Goal: Task Accomplishment & Management: Use online tool/utility

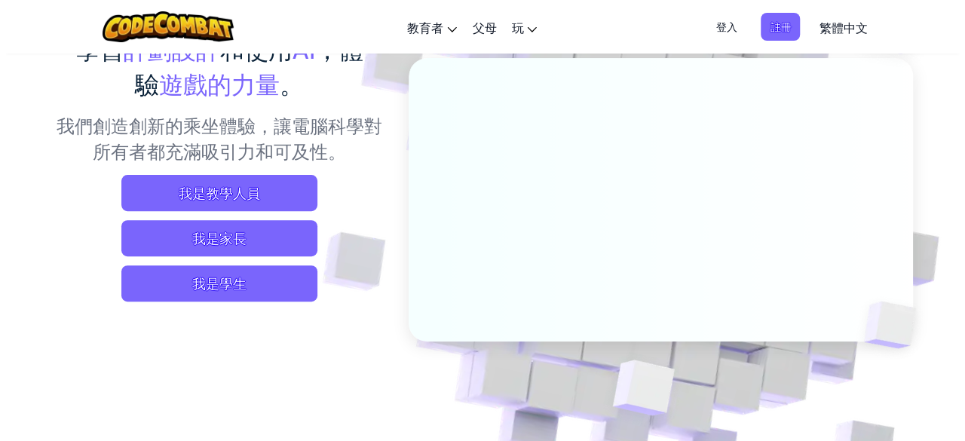
scroll to position [151, 0]
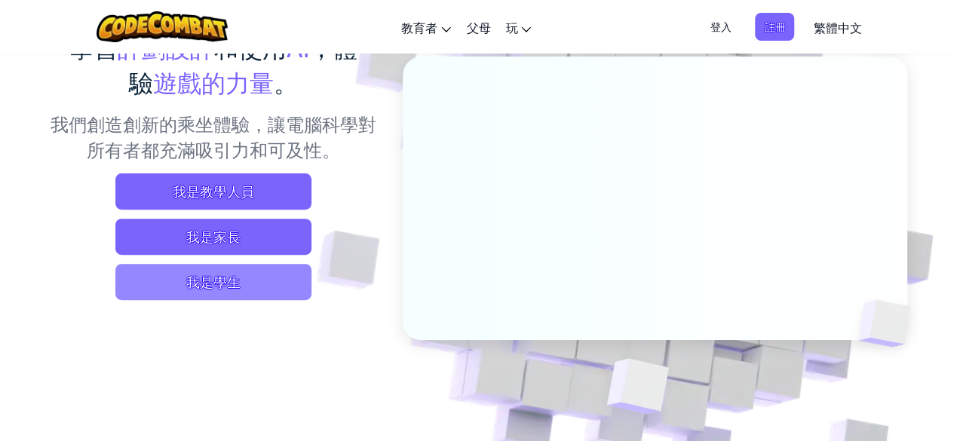
click at [244, 283] on span "我是學生" at bounding box center [213, 282] width 196 height 36
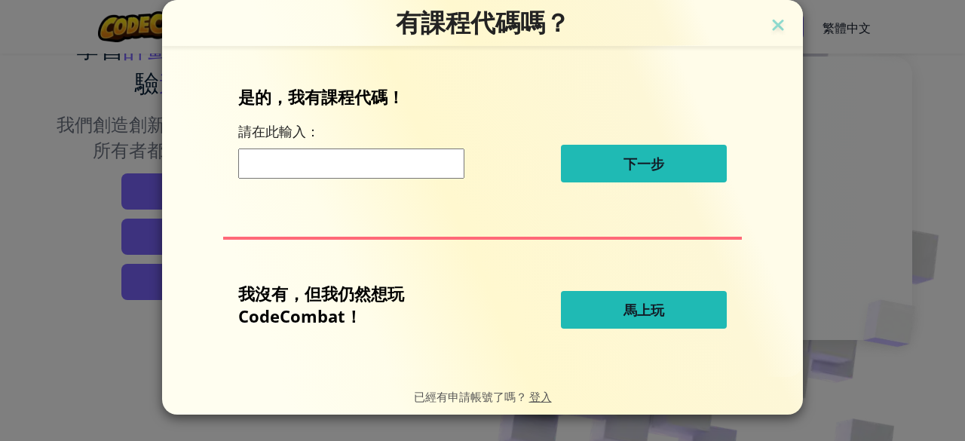
click at [604, 302] on button "馬上玩" at bounding box center [644, 310] width 166 height 38
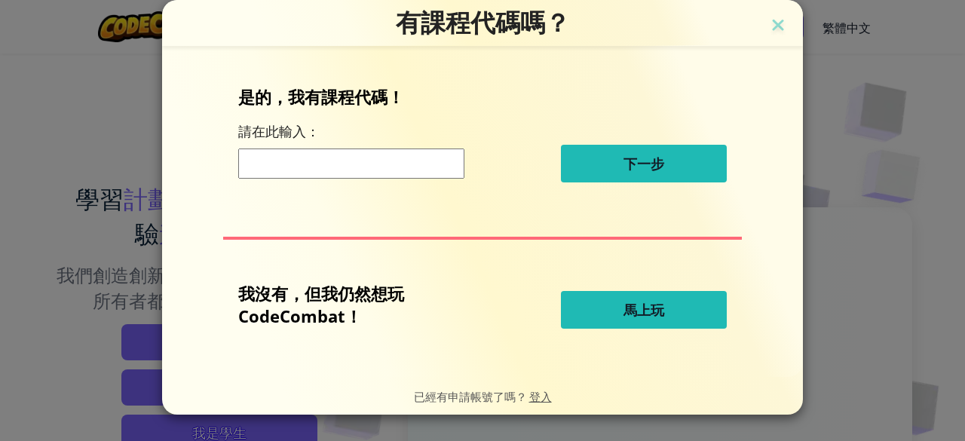
click at [626, 316] on font "馬上玩" at bounding box center [643, 310] width 41 height 18
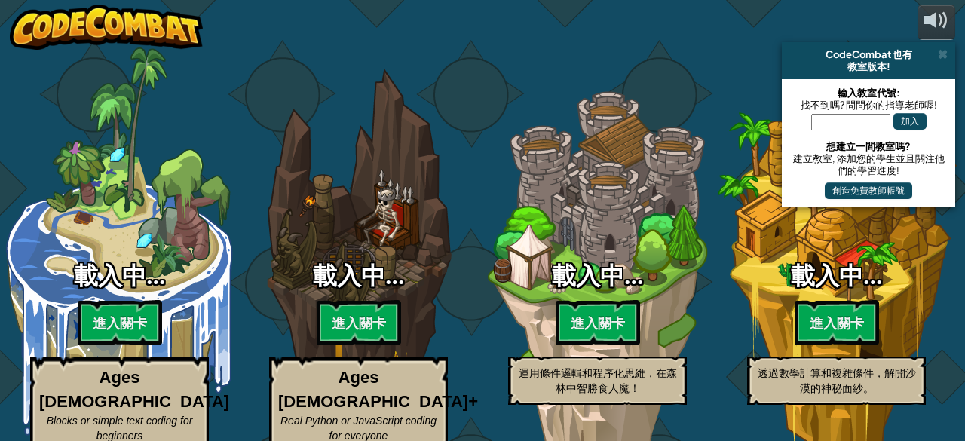
select select "zh-HANT"
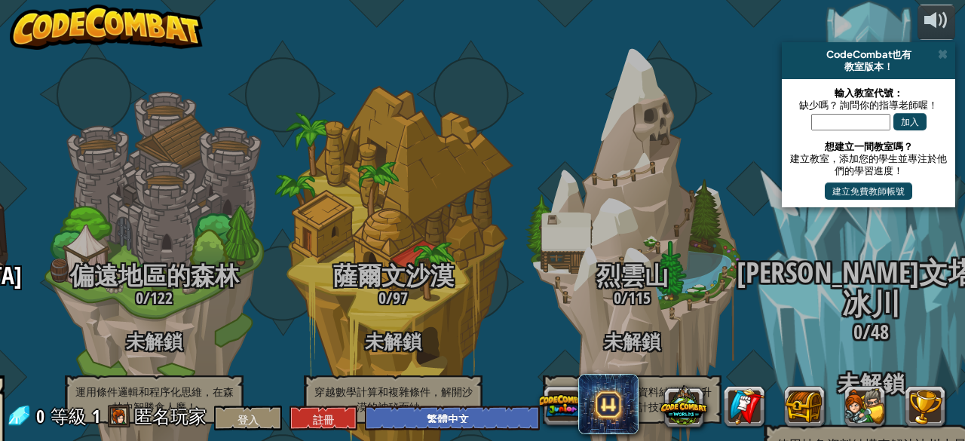
click at [944, 50] on span at bounding box center [943, 54] width 10 height 12
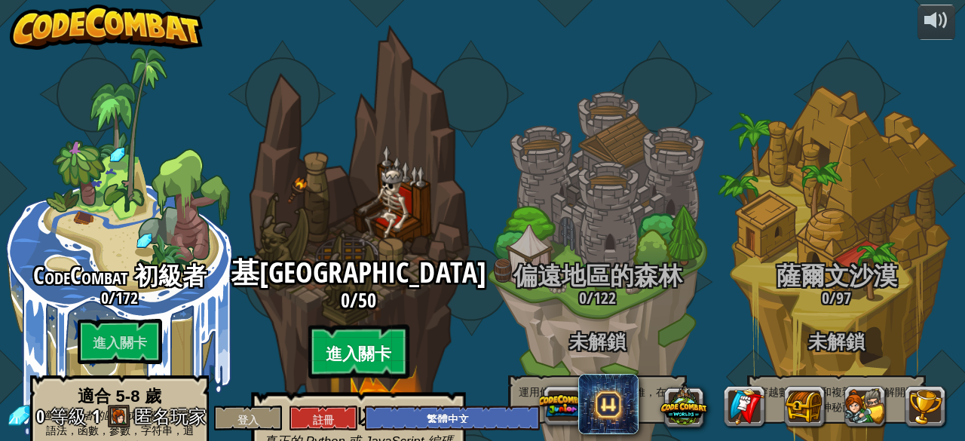
click at [365, 343] on font "進入關卡" at bounding box center [358, 354] width 65 height 23
select select "zh-HANT"
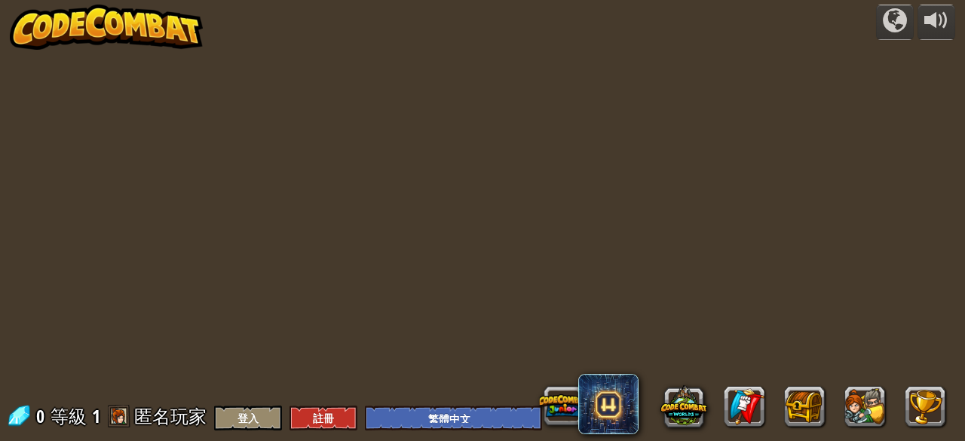
select select "zh-HANT"
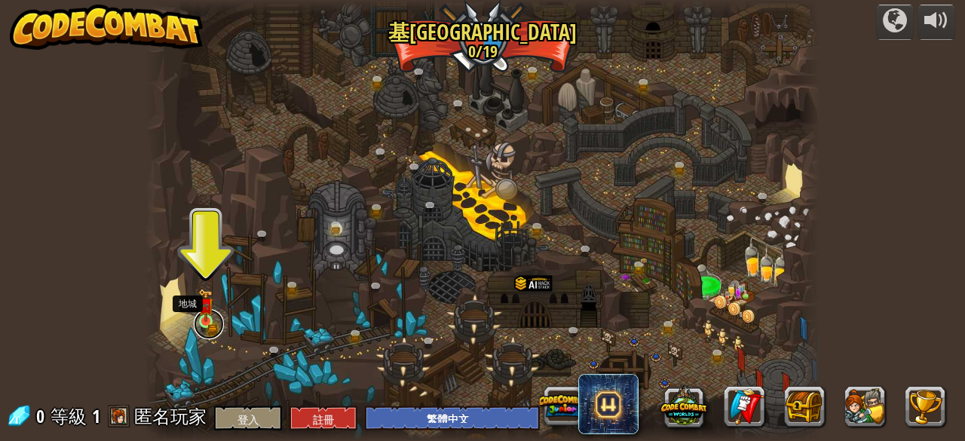
click at [206, 328] on link at bounding box center [209, 324] width 30 height 30
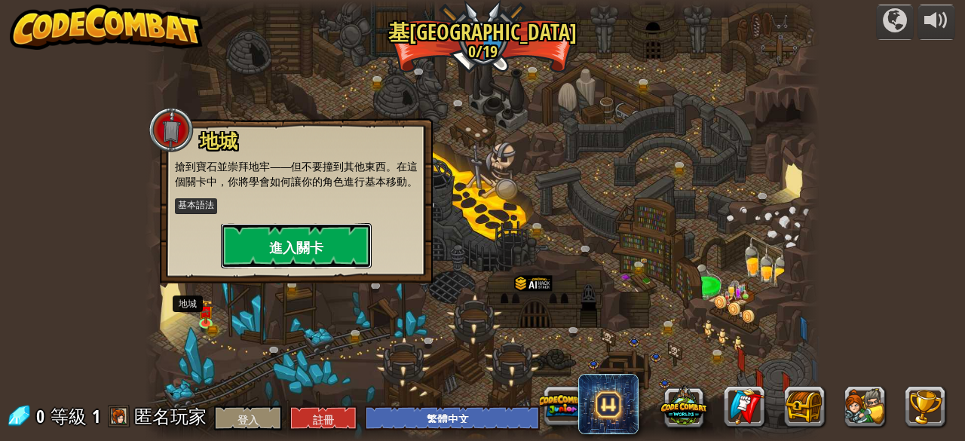
click at [302, 239] on font "進入關卡" at bounding box center [296, 247] width 54 height 19
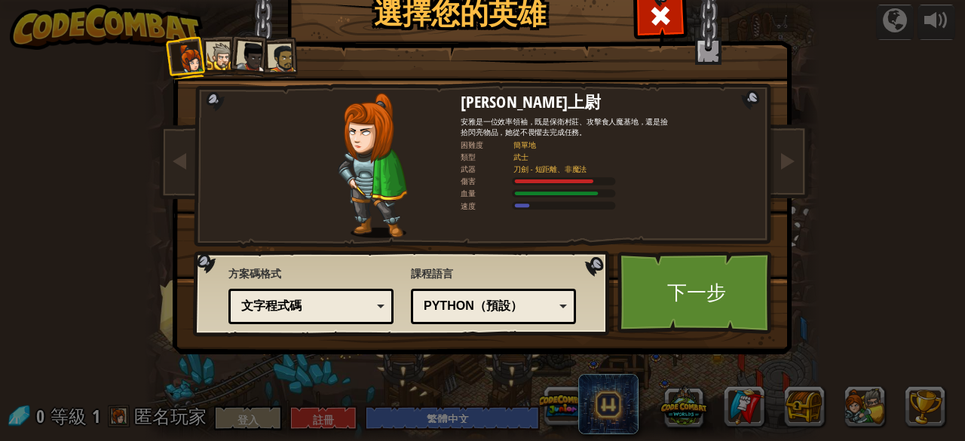
click at [509, 302] on font "Python（預設）" at bounding box center [473, 305] width 99 height 13
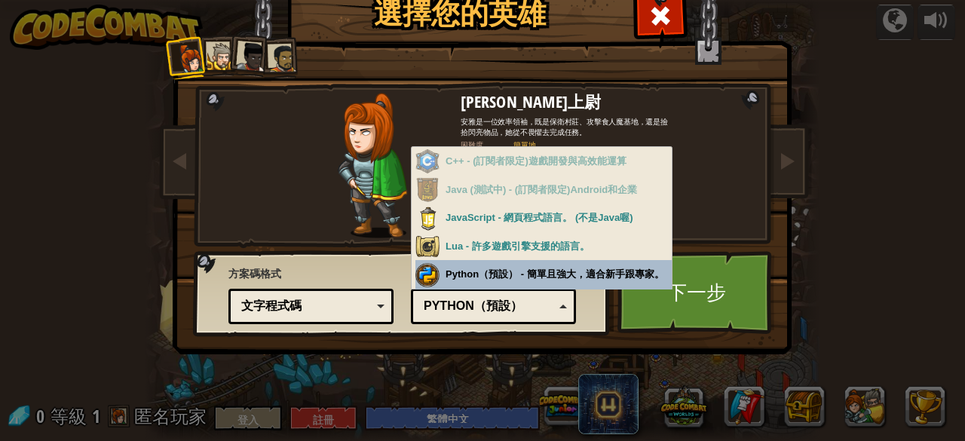
click at [491, 274] on div "課程語言 Python（預設） JavaScript Lua C++ Java (測試中) Python（預設） C++ - (訂閱者限定)遊戲開發與高效能運…" at bounding box center [493, 293] width 165 height 62
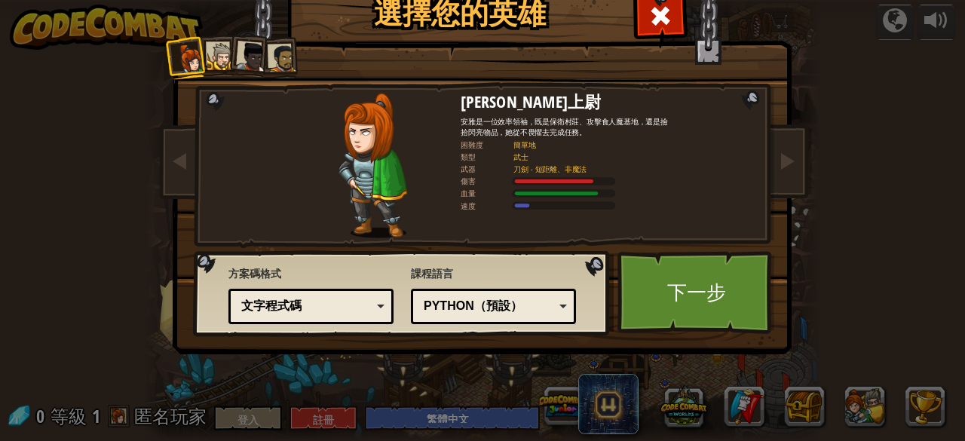
click at [271, 300] on font "文字程式碼" at bounding box center [271, 305] width 60 height 13
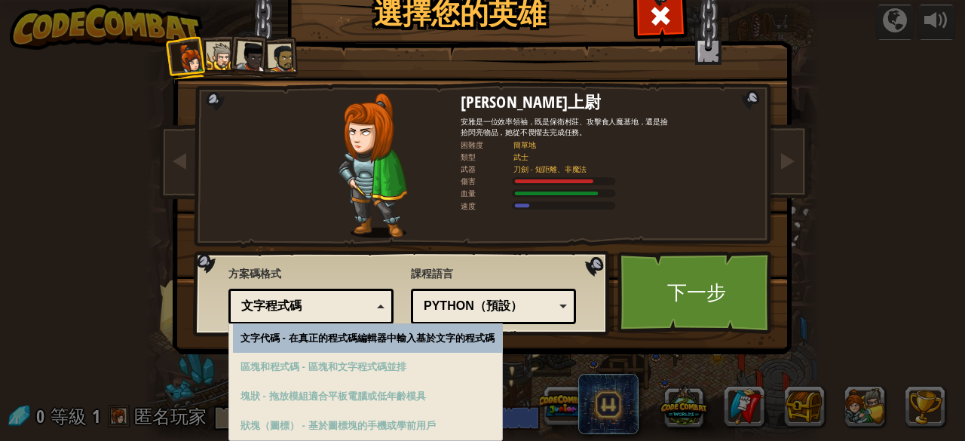
click at [302, 305] on div "文字程式碼" at bounding box center [306, 306] width 130 height 17
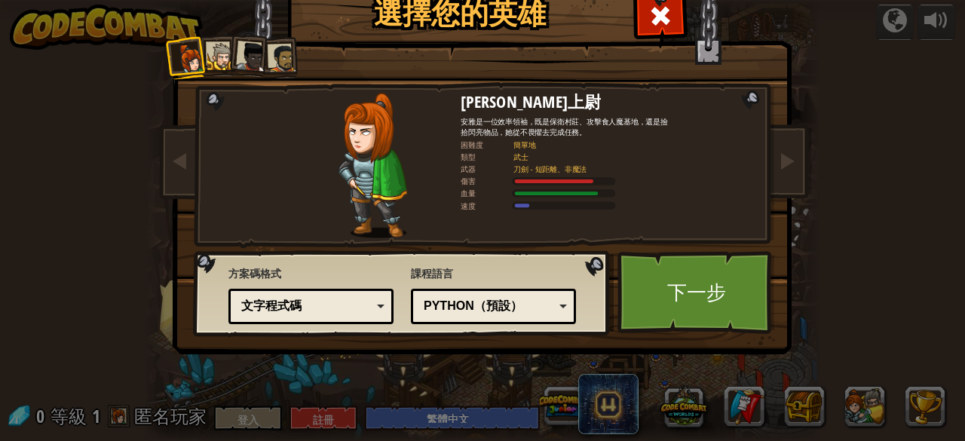
click at [467, 313] on div "Python（預設）" at bounding box center [489, 306] width 130 height 17
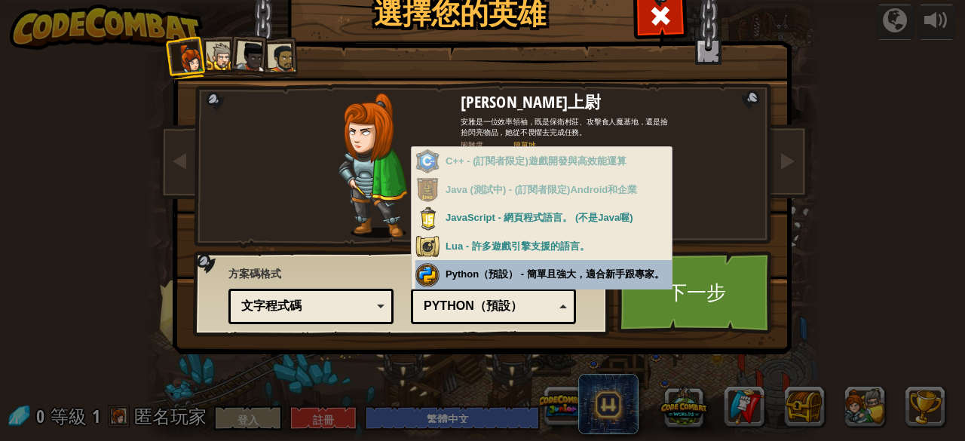
click at [512, 300] on font "Python（預設）" at bounding box center [473, 305] width 99 height 13
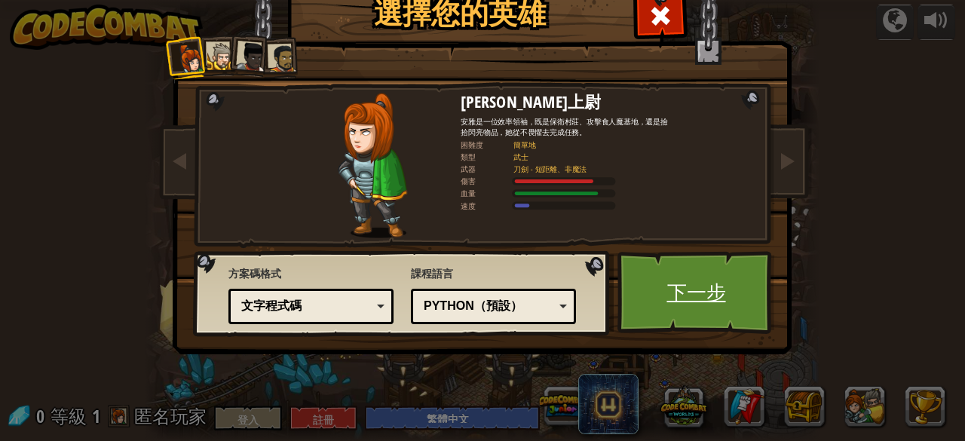
click at [679, 304] on font "下一步" at bounding box center [696, 291] width 59 height 27
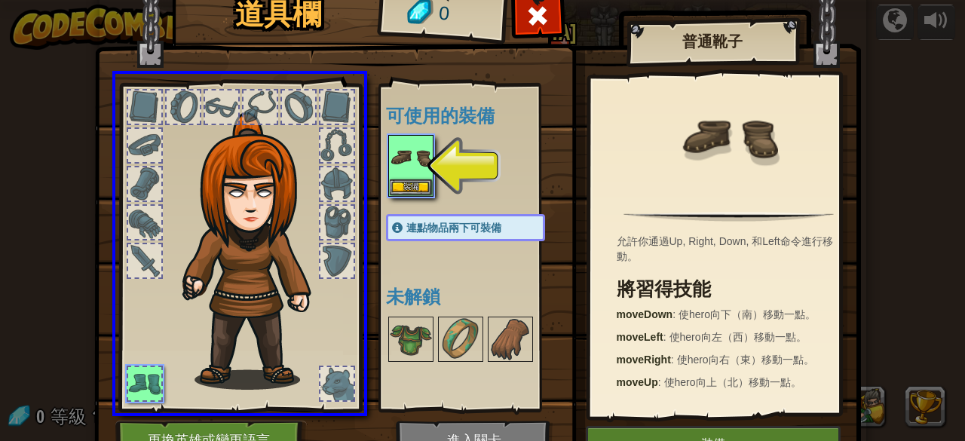
drag, startPoint x: 404, startPoint y: 161, endPoint x: 271, endPoint y: 237, distance: 153.0
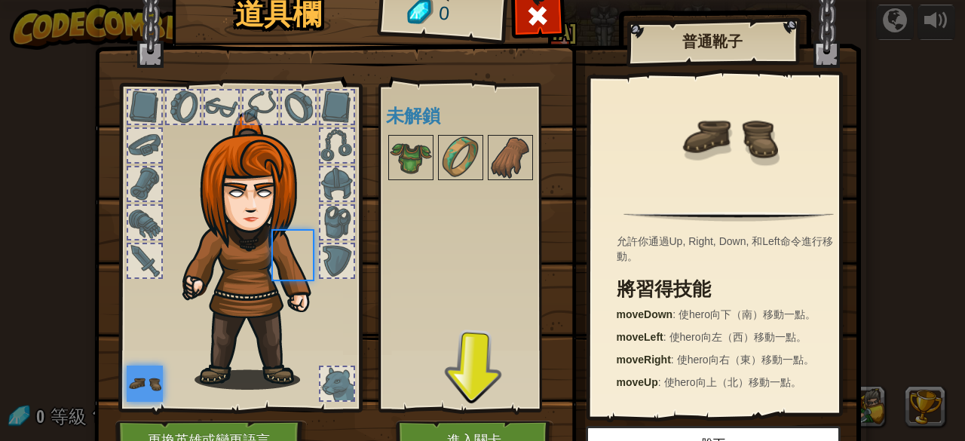
click at [271, 237] on img at bounding box center [257, 250] width 162 height 277
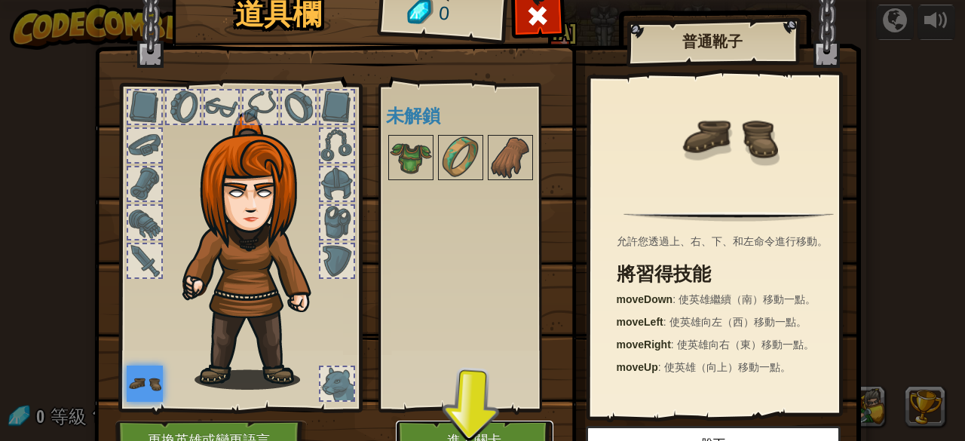
click at [439, 430] on button "進入關卡" at bounding box center [475, 441] width 158 height 41
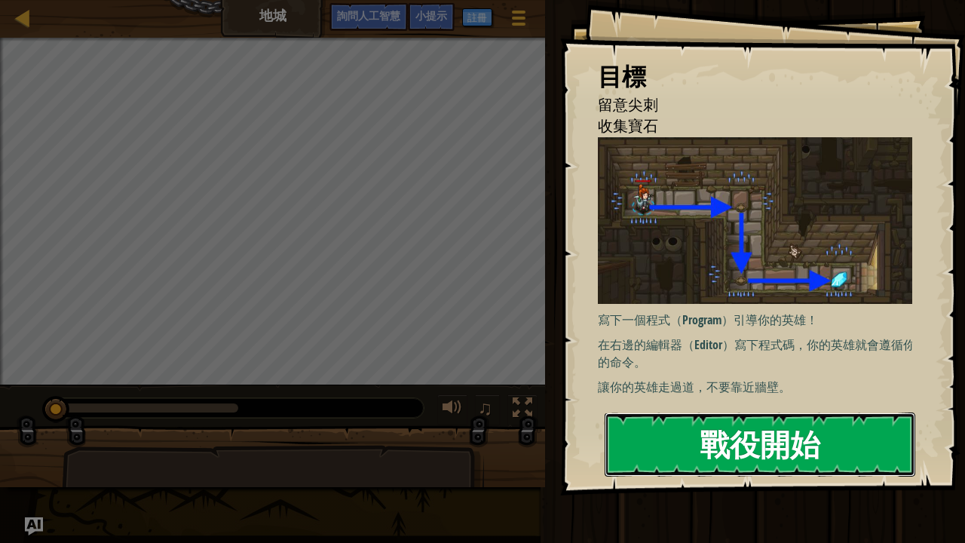
click at [699, 431] on button "戰役開始" at bounding box center [760, 443] width 311 height 63
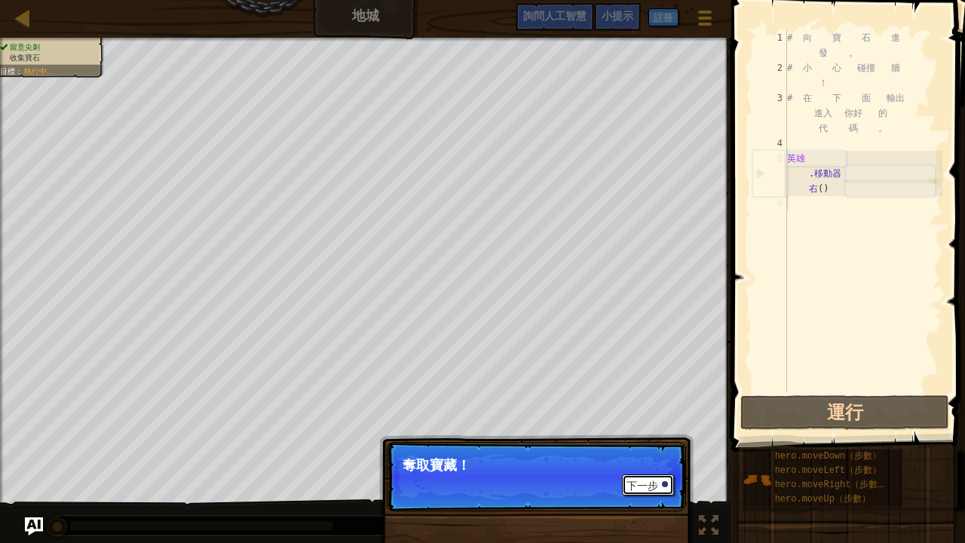
click at [656, 440] on font "下一步" at bounding box center [642, 485] width 32 height 12
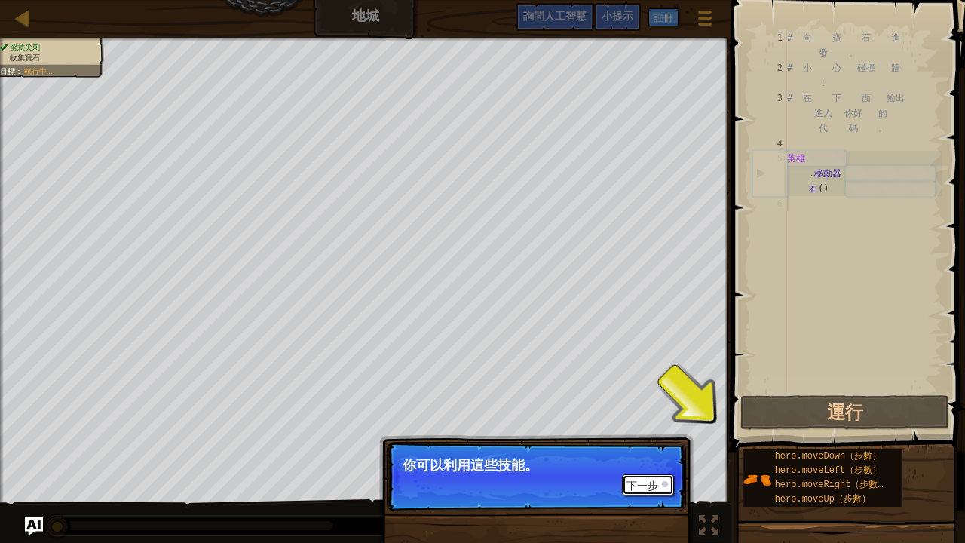
click at [638, 440] on font "下一步" at bounding box center [642, 485] width 32 height 12
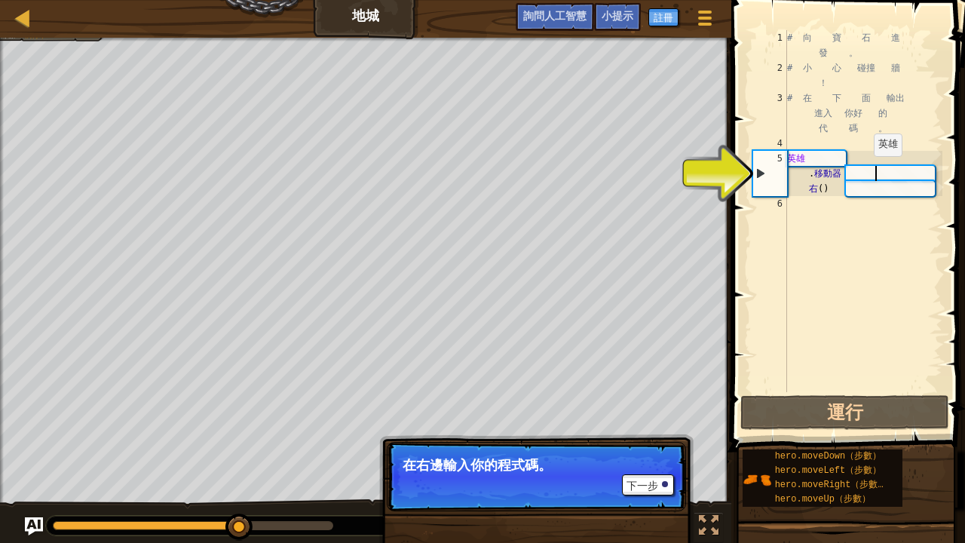
click at [871, 171] on div "# 向 寶 石 進 發 。 # 小 心 碰撞 牆 ！ # 在 下 面 輸出 進入 你好 的 代 碼 。 英雄 . 移動器 右 ( )" at bounding box center [863, 233] width 158 height 407
click at [882, 188] on div "# 向 寶 石 進 發 。 # 小 心 碰撞 牆 ！ # 在 下 面 輸出 進入 你好 的 代 碼 。 英雄 . 移動器 右 ( )" at bounding box center [863, 233] width 158 height 407
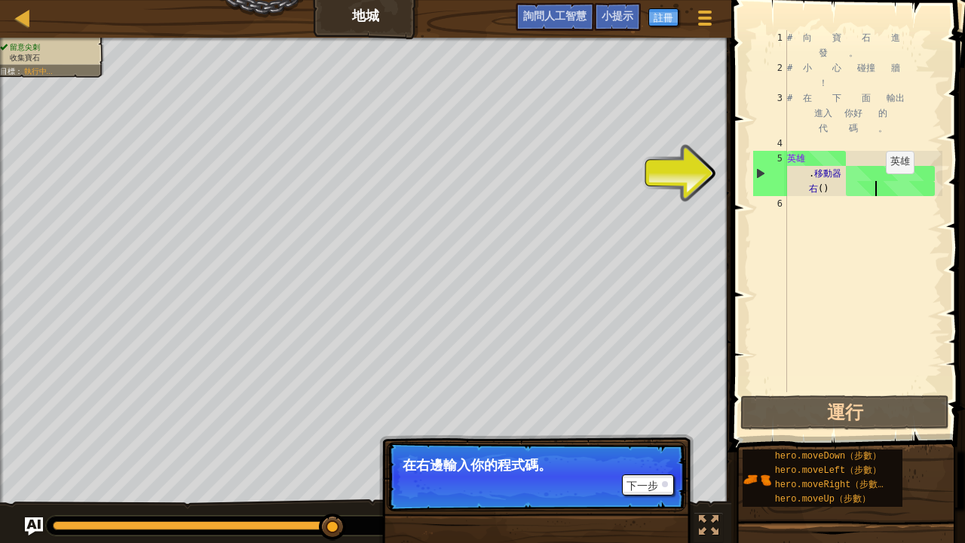
scroll to position [7, 5]
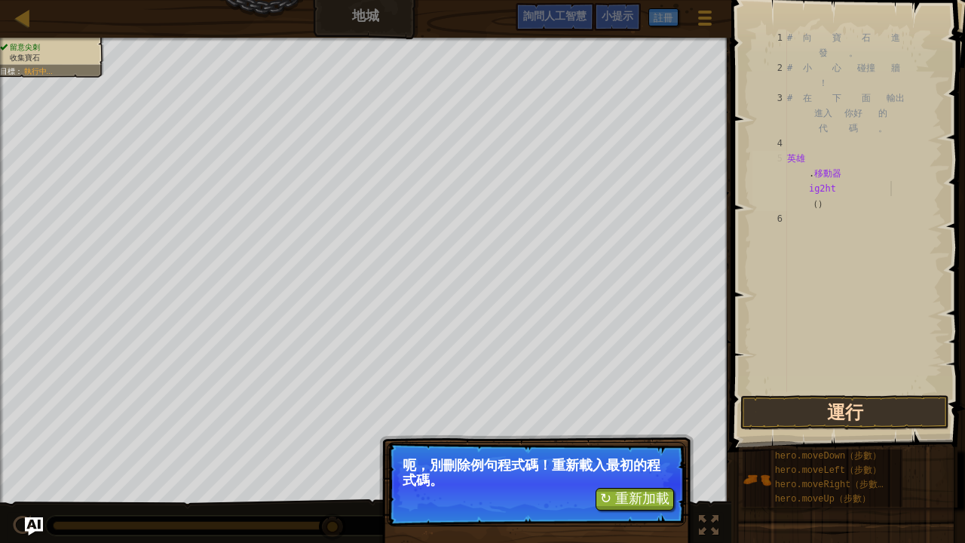
type textarea "hero.moveRig2ht()"
click at [825, 407] on button "運行" at bounding box center [844, 412] width 209 height 35
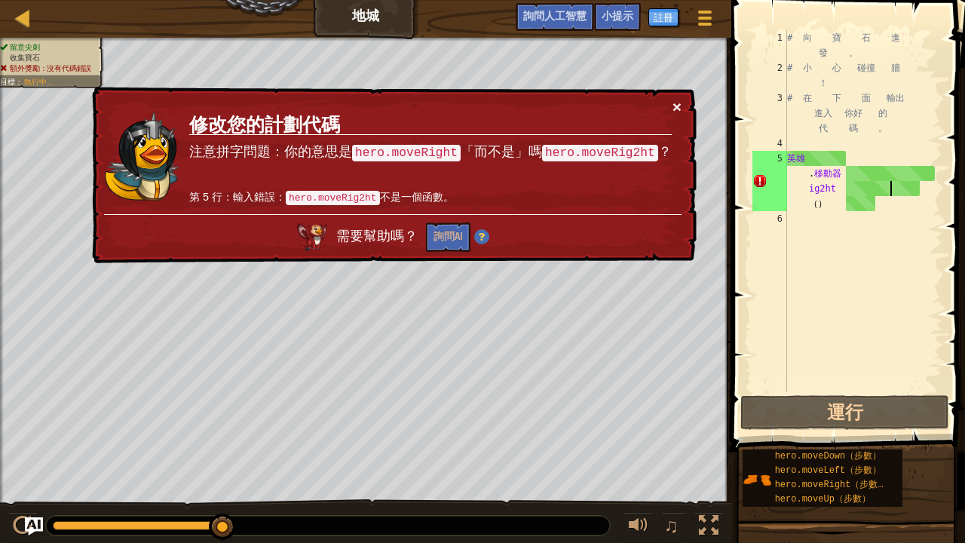
click at [677, 101] on font "×" at bounding box center [676, 106] width 9 height 17
click at [456, 235] on font "詢問AI" at bounding box center [447, 236] width 29 height 14
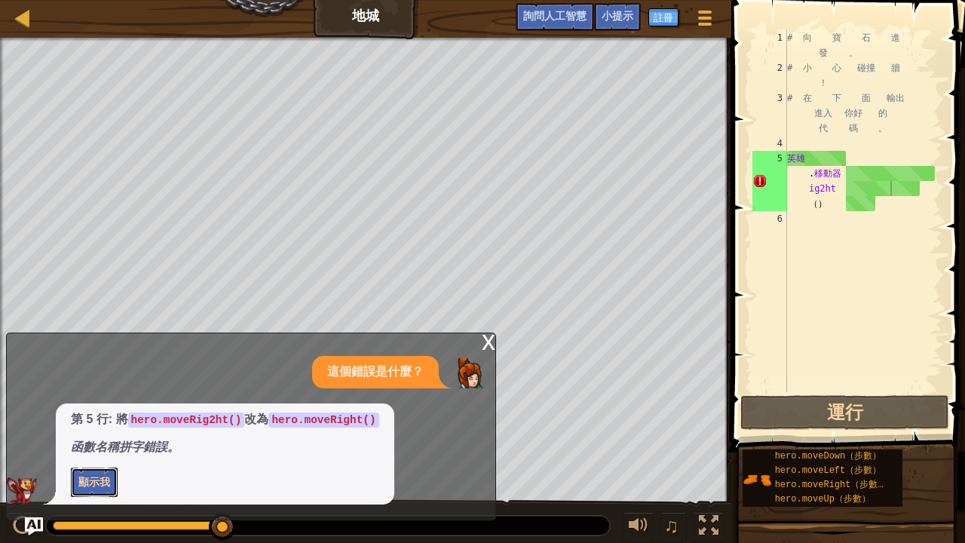
click at [97, 440] on font "顯示我" at bounding box center [94, 481] width 32 height 14
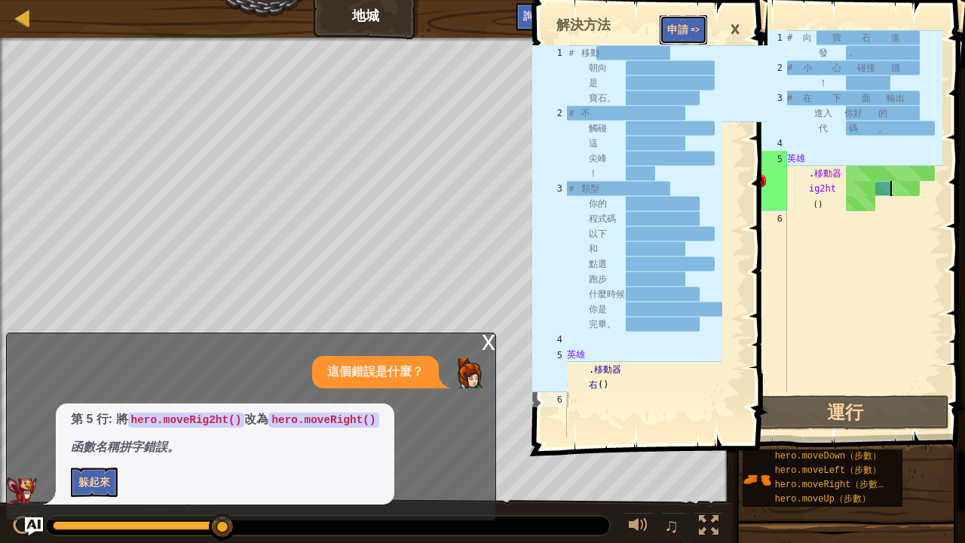
click at [683, 29] on font "申請 =>" at bounding box center [683, 29] width 32 height 14
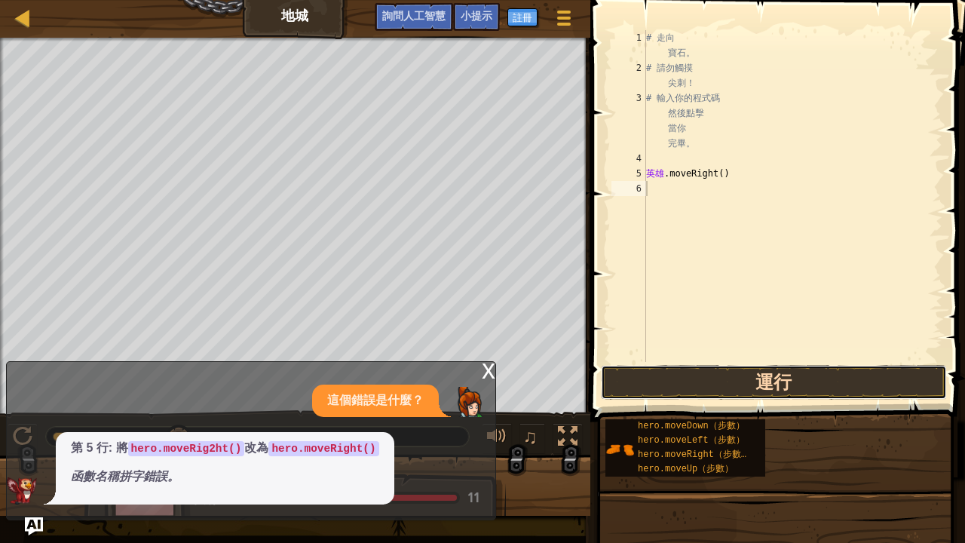
click at [712, 378] on button "運行" at bounding box center [774, 382] width 346 height 35
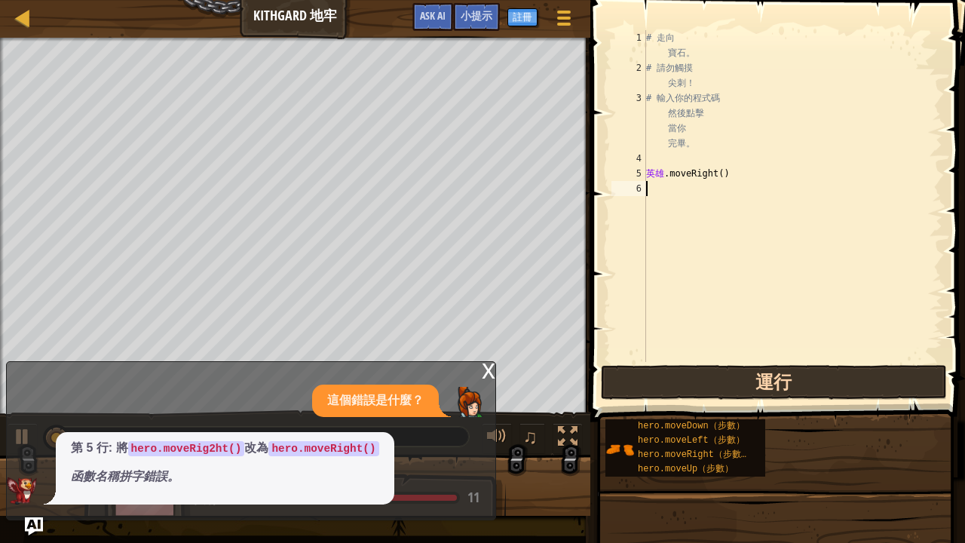
scroll to position [7, 0]
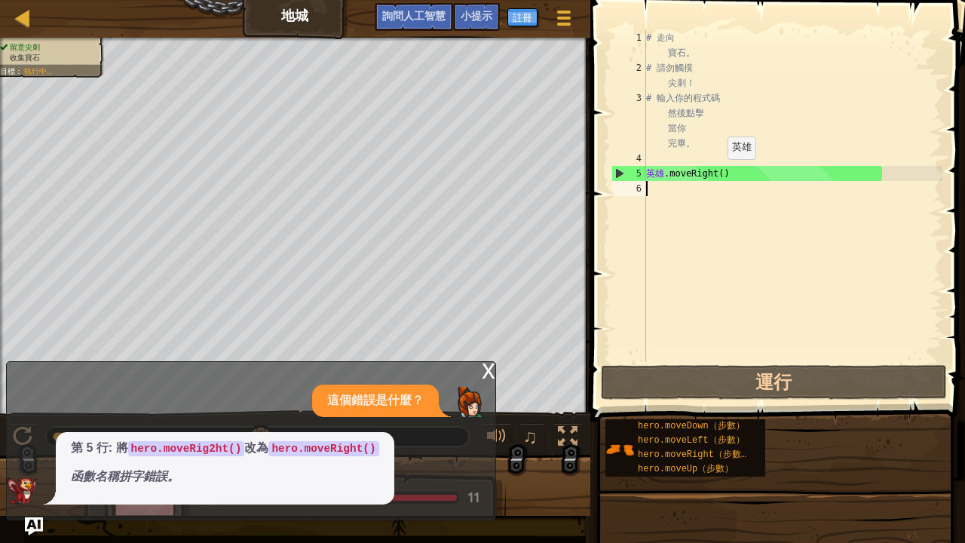
click at [724, 174] on div "# 走向 寶石。 # 請勿觸摸 尖刺！ # 輸入你的程式碼 然後點擊 當你 完畢。 英雄 .moveRight ( )" at bounding box center [792, 218] width 299 height 377
click at [728, 171] on div "# 走向 寶石。 # 請勿觸摸 尖刺！ # 輸入你的程式碼 然後點擊 當你 完畢。 英雄 .moveRight ( )" at bounding box center [792, 218] width 299 height 377
click at [727, 171] on div "# 走向 寶石。 # 請勿觸摸 尖刺！ # 輸入你的程式碼 然後點擊 當你 完畢。 英雄 .moveRight ( )" at bounding box center [792, 218] width 299 height 377
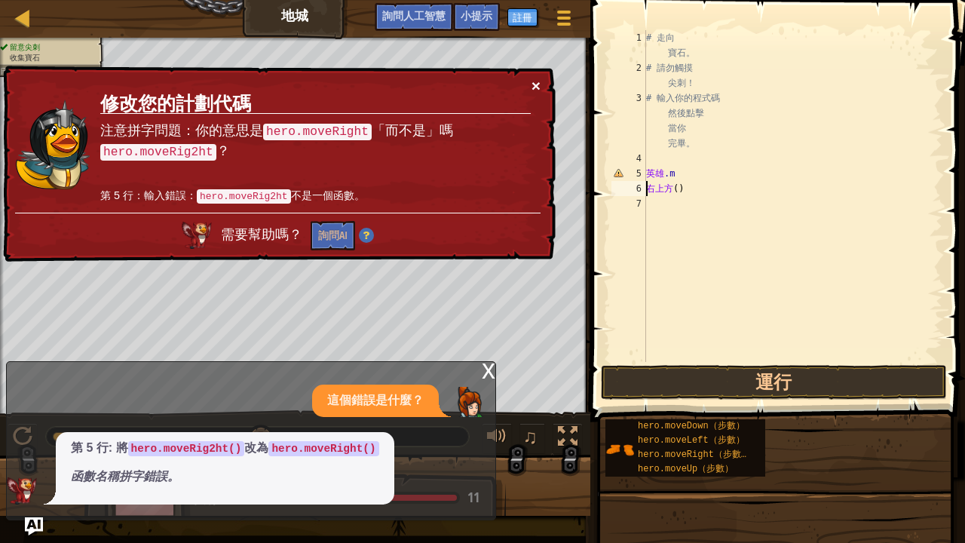
click at [537, 78] on font "×" at bounding box center [535, 85] width 9 height 17
type textarea "hero.moveRight()"
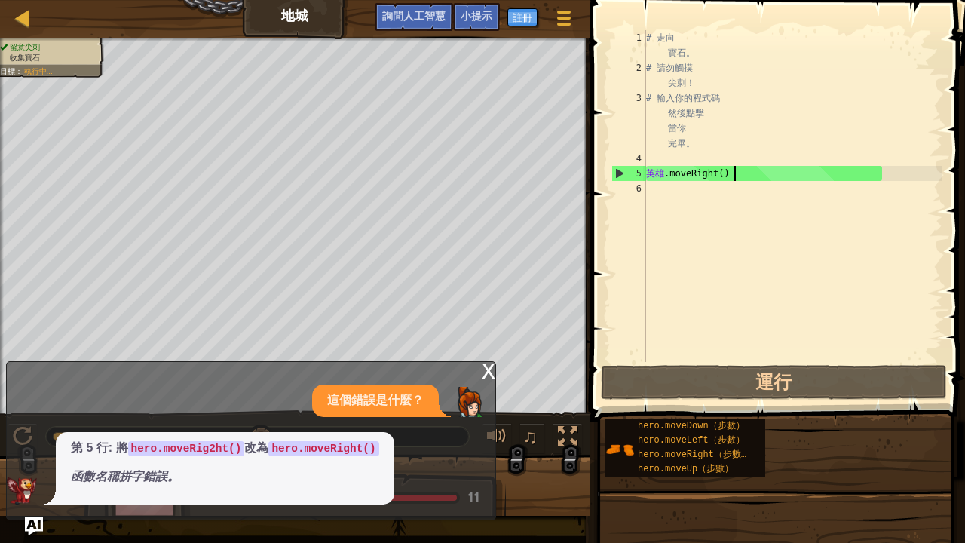
click at [703, 193] on div "# 走向 寶石。 # 請勿觸摸 尖刺！ # 輸入你的程式碼 然後點擊 當你 完畢。 英雄 .moveRight ( )" at bounding box center [792, 218] width 299 height 377
drag, startPoint x: 734, startPoint y: 173, endPoint x: 648, endPoint y: 177, distance: 86.8
click at [648, 177] on div "# 走向 寶石。 # 請勿觸摸 尖刺！ # 輸入你的程式碼 然後點擊 當你 完畢。 英雄 .moveRight ( )" at bounding box center [792, 218] width 299 height 377
type textarea "hero.moveRight()"
click at [672, 193] on div "# 走向 寶石。 # 請勿觸摸 尖刺！ # 輸入你的程式碼 然後點擊 當你 完畢。 英雄 .moveRight ( )" at bounding box center [792, 218] width 299 height 377
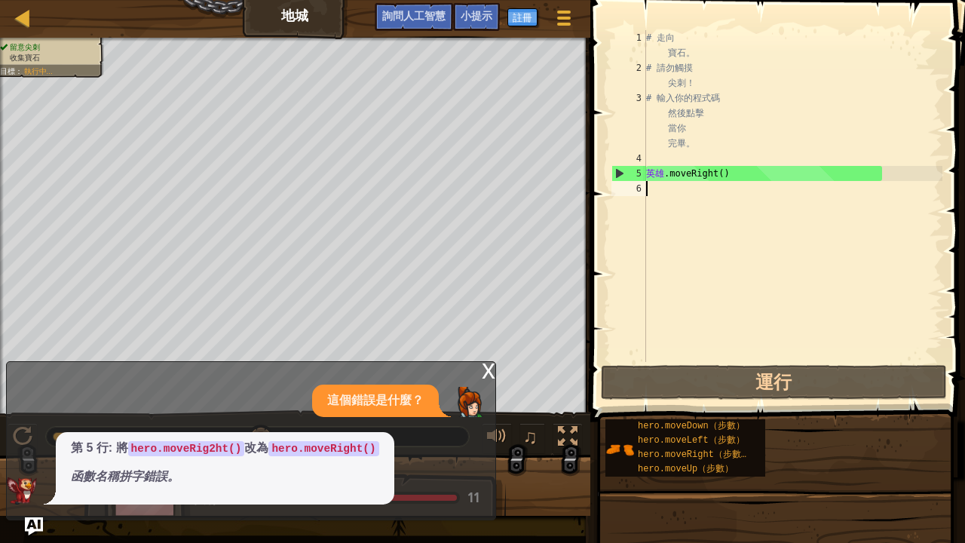
paste textarea "hero.m"
type textarea "hero.m"
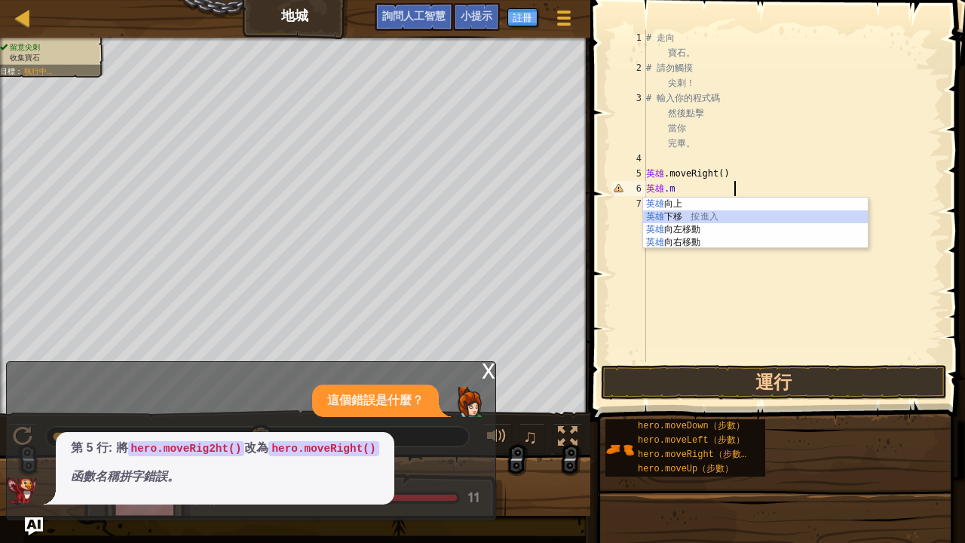
click at [690, 217] on div "英雄 向上 按 進入 英雄 下移 按 進入 英雄 向左移動 按 進入 英雄 向右移動 按 進入" at bounding box center [755, 235] width 225 height 77
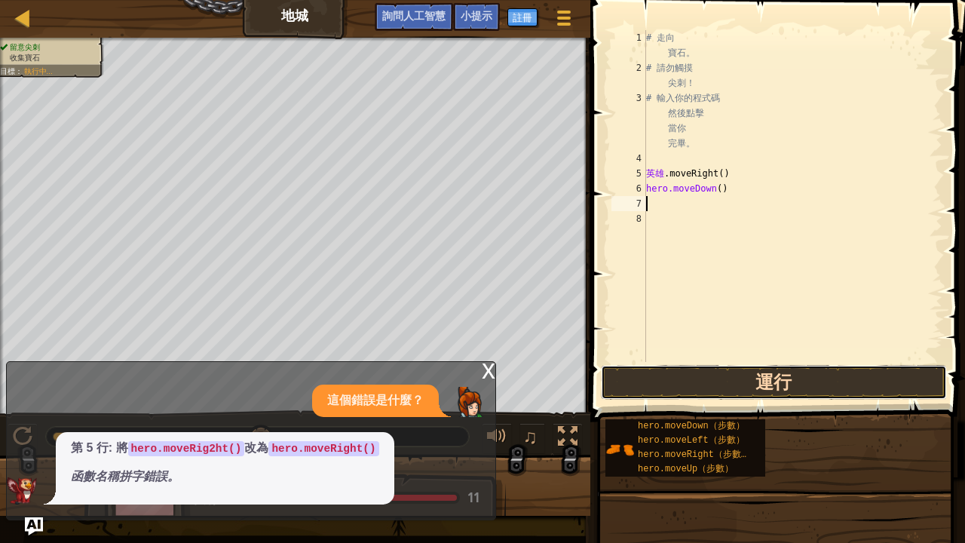
click at [703, 386] on button "運行" at bounding box center [774, 382] width 346 height 35
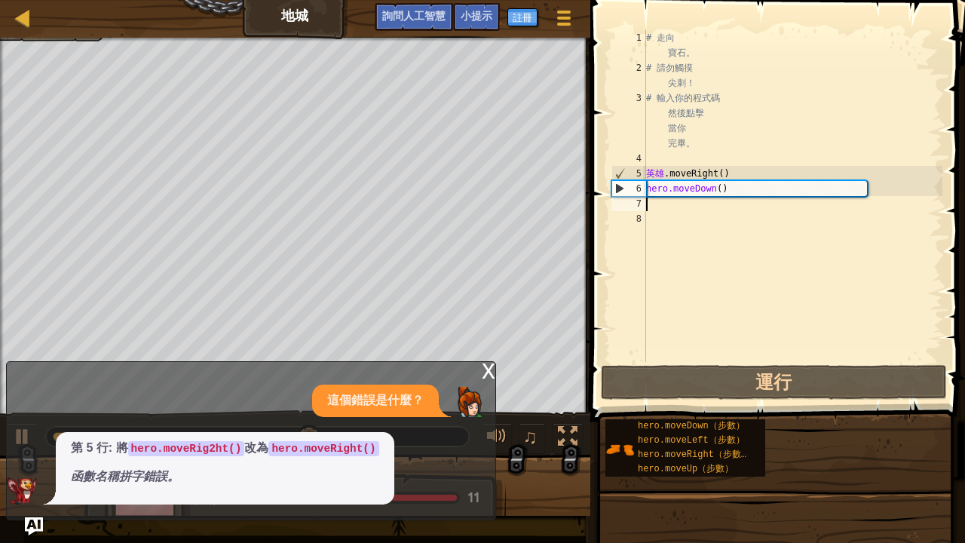
paste textarea "hero.m"
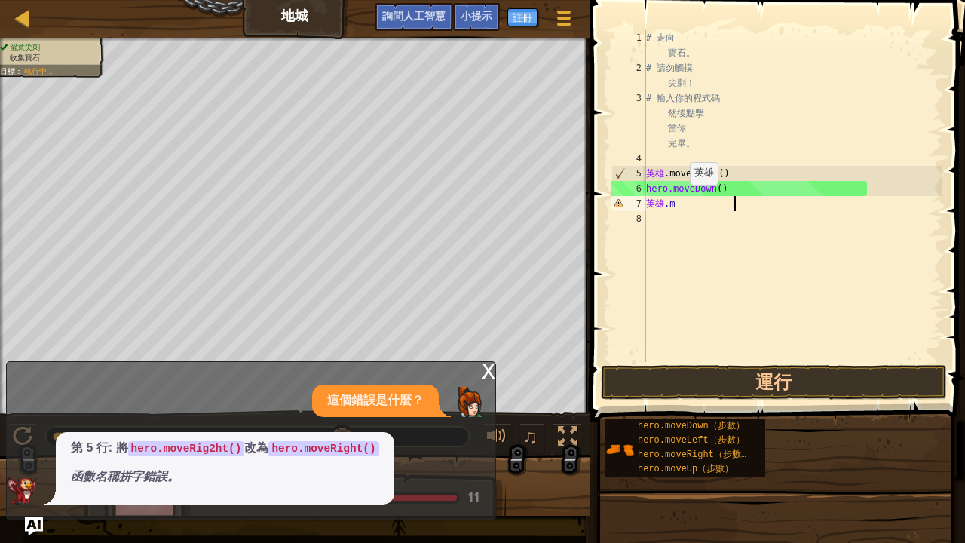
click at [686, 200] on div "# 走向 寶石。 # 請勿觸摸 尖刺！ # 輸入你的程式碼 然後點擊 當你 完畢。 英雄 .moveRight ( ) hero.moveDown ( ) 英…" at bounding box center [792, 218] width 299 height 377
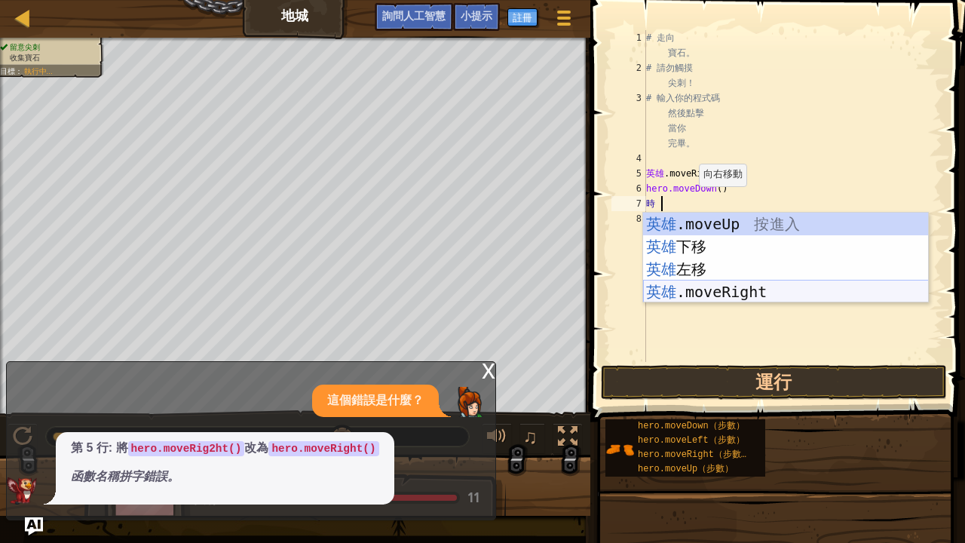
click at [723, 295] on div "英雄 .moveUp 按 進入 英雄 下移 按 進入 英雄 左移 按 進入 英雄 .moveRight 按 進入" at bounding box center [786, 281] width 286 height 136
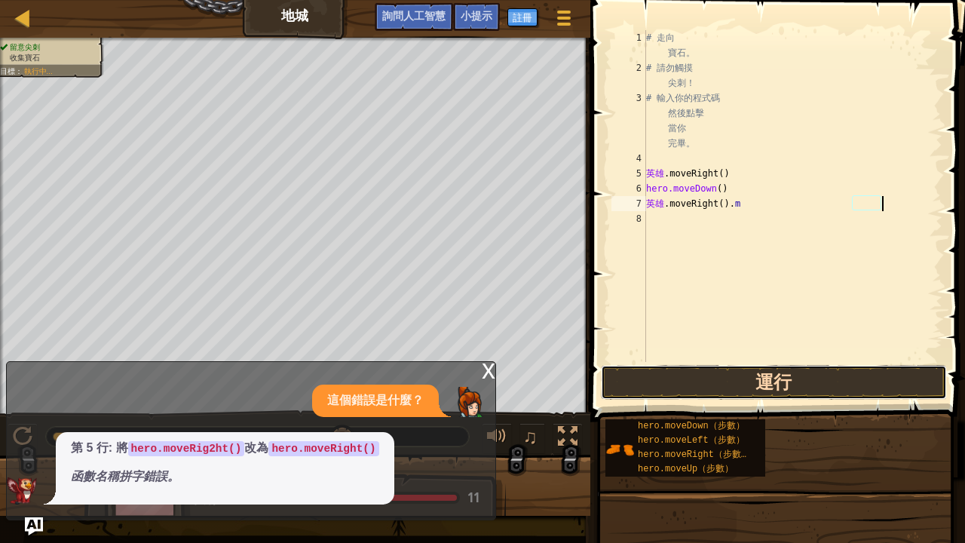
click at [721, 376] on button "運行" at bounding box center [774, 382] width 346 height 35
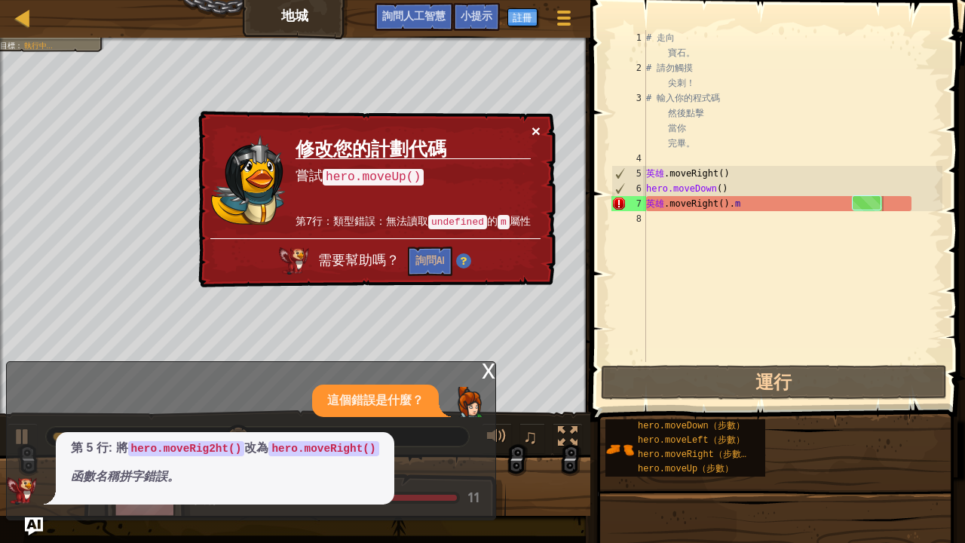
click at [537, 134] on font "×" at bounding box center [535, 130] width 9 height 17
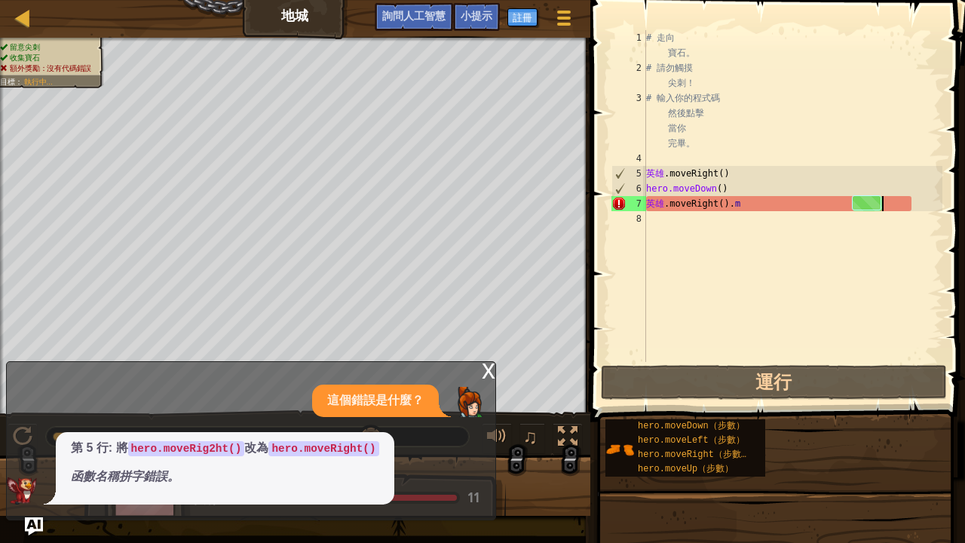
click at [485, 367] on font "x" at bounding box center [489, 369] width 14 height 31
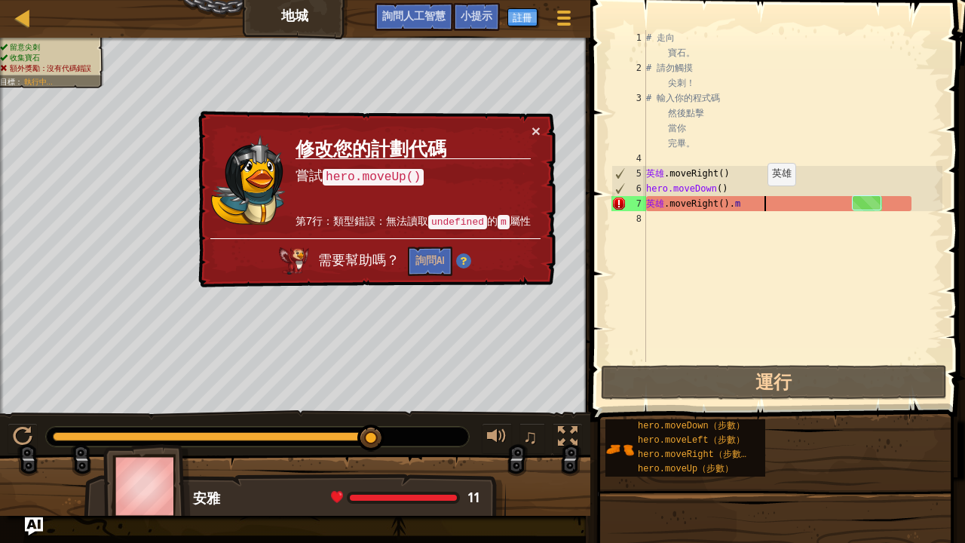
click at [764, 201] on div "# 走向 寶石。 # 請勿觸摸 尖刺！ # 輸入你的程式碼 然後點擊 當你 完畢。 英雄 .moveRight ( ) hero.moveDown ( ) 英…" at bounding box center [792, 218] width 299 height 377
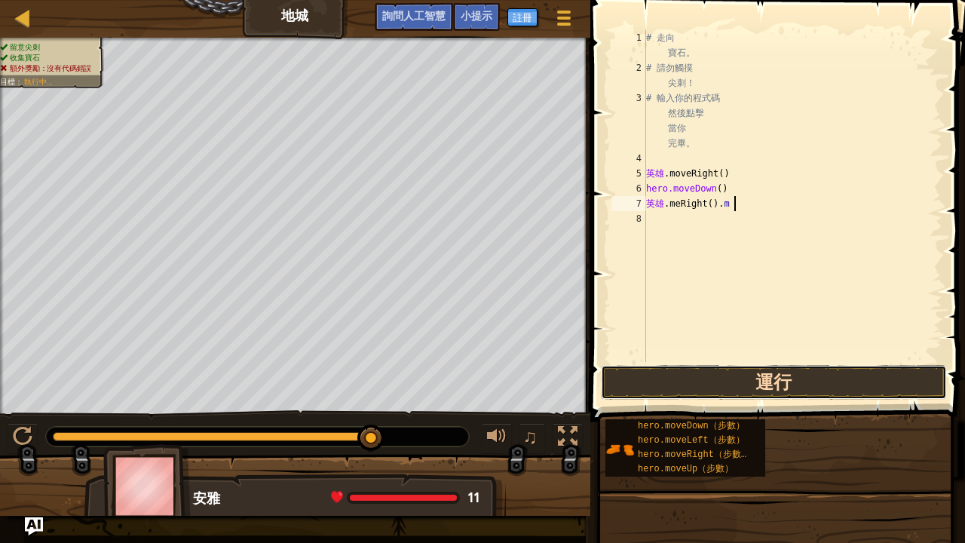
click at [700, 384] on button "運行" at bounding box center [774, 382] width 346 height 35
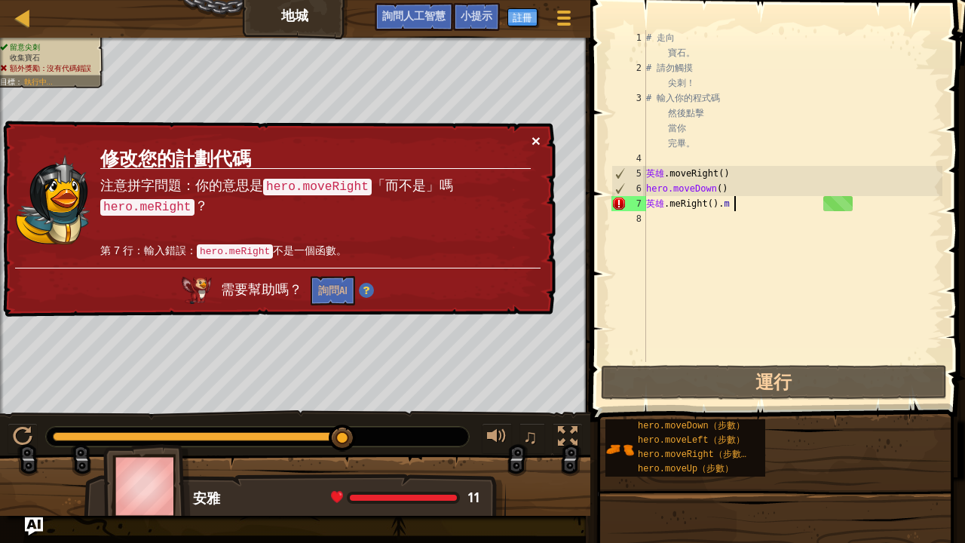
click at [534, 136] on font "×" at bounding box center [535, 140] width 9 height 17
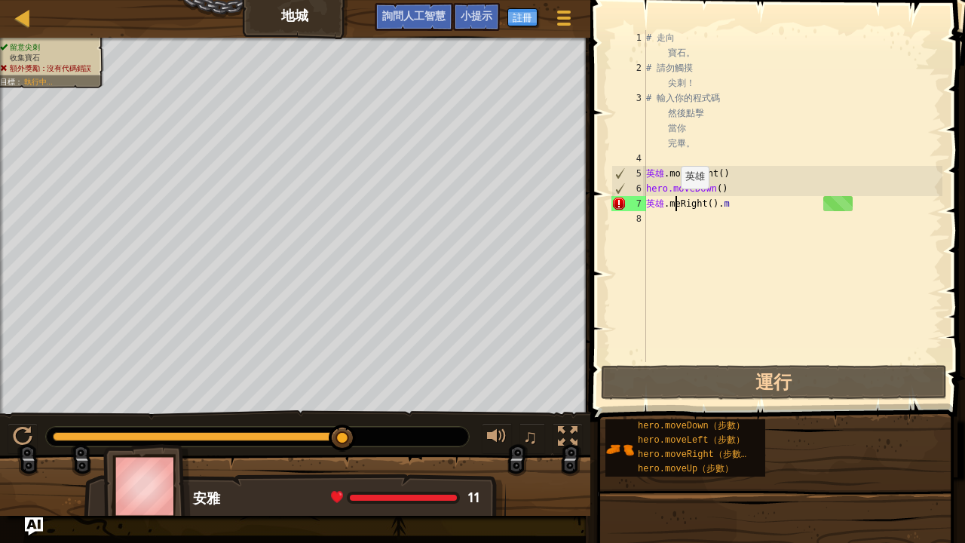
click at [677, 204] on div "# 走向 寶石。 # 請勿觸摸 尖刺！ # 輸入你的程式碼 然後點擊 當你 完畢。 英雄 .moveRight ( ) hero.moveDown ( ) 英…" at bounding box center [792, 218] width 299 height 377
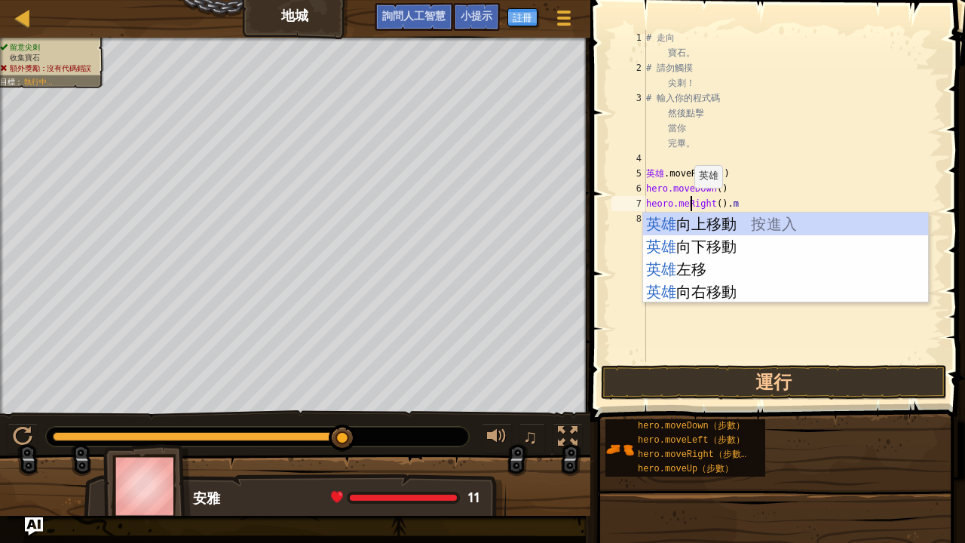
scroll to position [7, 2]
click at [714, 291] on div "英雄 .moveUp 按 進入 英雄 向下 移動 按 進入 英雄 向左 移動 按 進入 英雄 向右 移動 按 進入" at bounding box center [786, 281] width 286 height 136
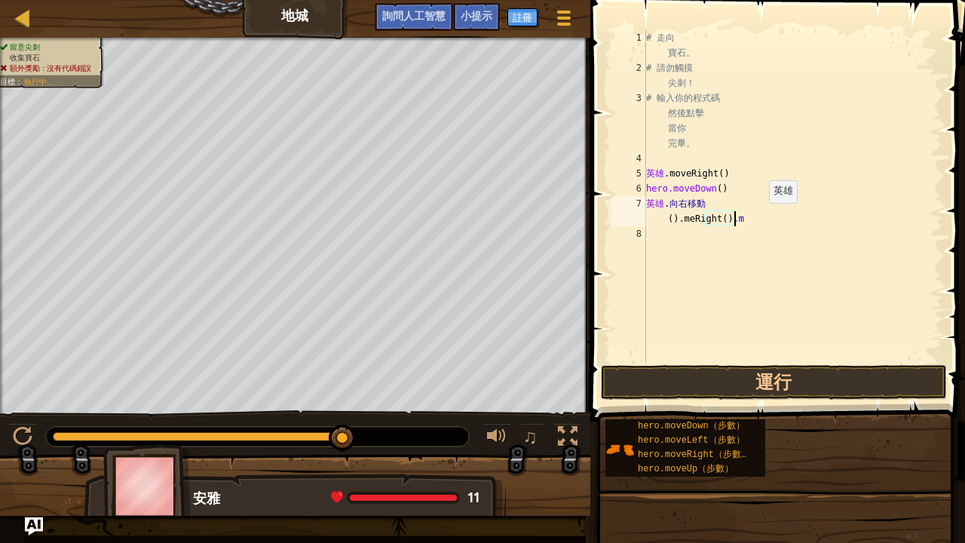
click at [767, 217] on div "# 走向 寶石。 # 請勿觸摸 尖刺！ # 輸入你的程式碼 然後點擊 當你 完畢。 英雄 .moveRight ( ) hero.moveDown ( ) 英…" at bounding box center [792, 218] width 299 height 377
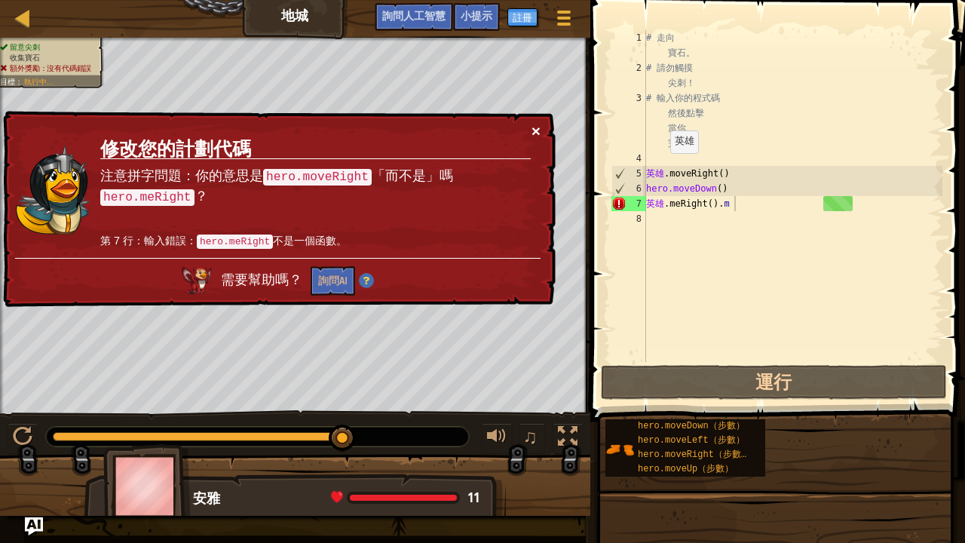
click at [538, 126] on font "×" at bounding box center [535, 130] width 9 height 17
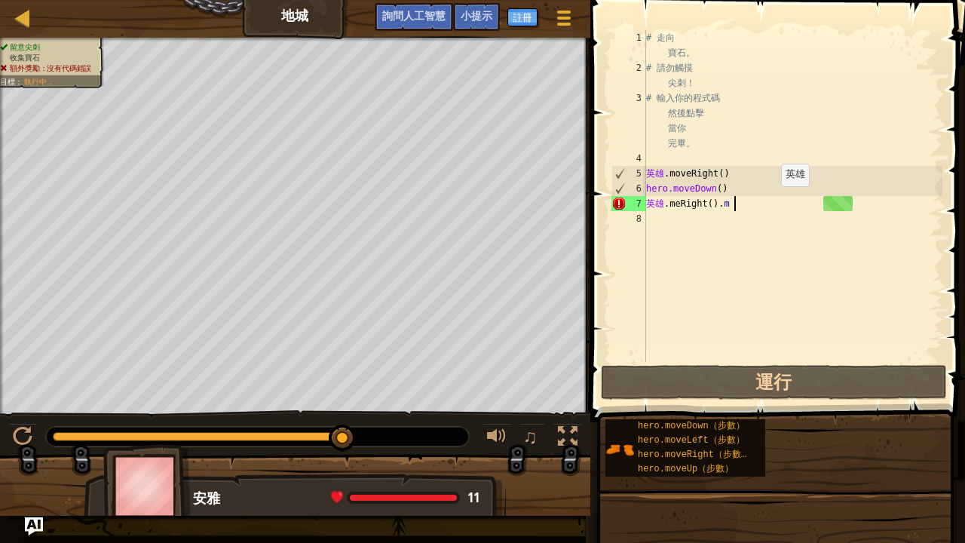
click at [778, 201] on div "# 走向 寶石。 # 請勿觸摸 尖刺！ # 輸入你的程式碼 然後點擊 當你 完畢。 英雄 .moveRight ( ) hero.moveDown ( ) 英…" at bounding box center [792, 218] width 299 height 377
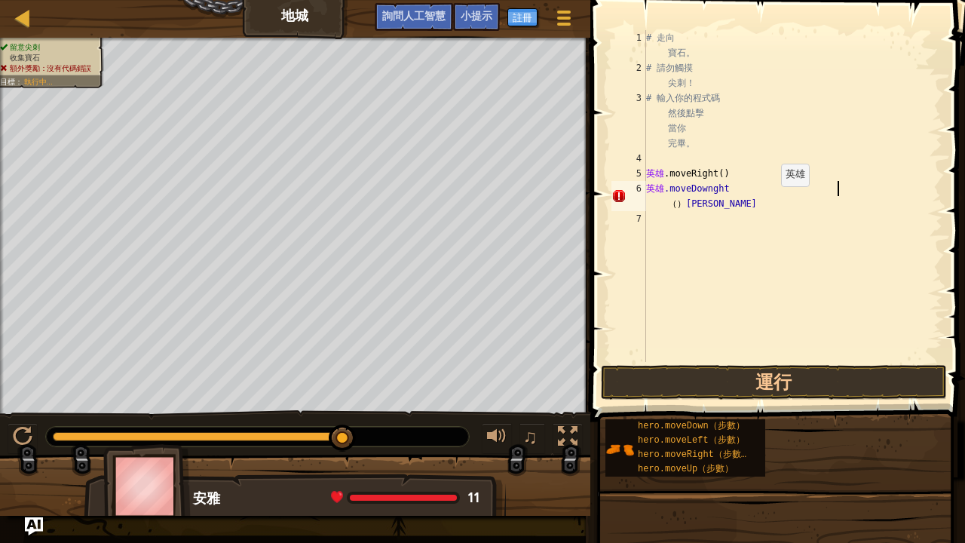
type textarea "hero.moveDowght().m"
click at [660, 211] on div "# 走向 寶石。 # 請勿觸摸 尖刺！ # 輸入你的程式碼 然後點擊 當你 完畢。 英雄 .moveRight ( ) 英雄 .moveDowght ( ) …" at bounding box center [792, 218] width 299 height 377
type textarea "h"
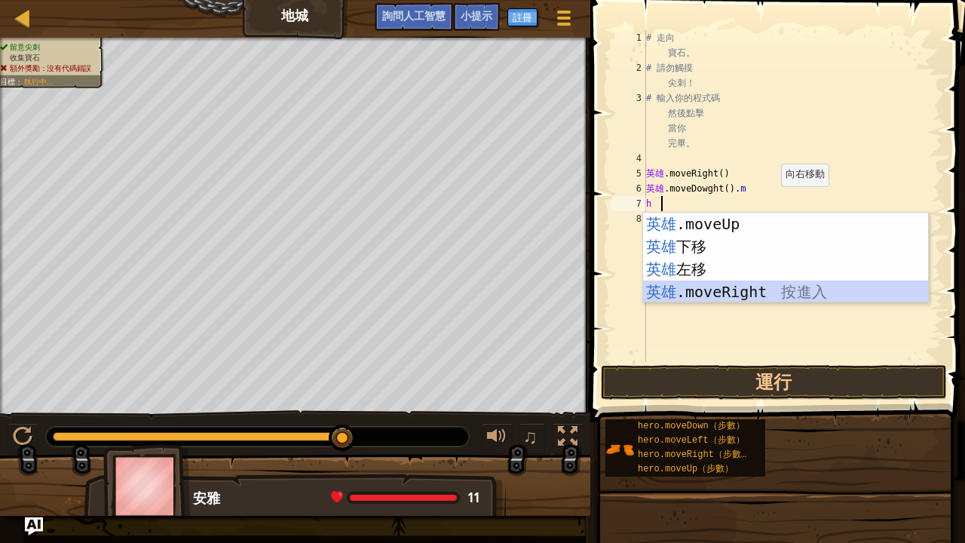
click at [712, 295] on div "英雄 .moveUp 按 進入 英雄 下移 按 進入 英雄 左移 按 進入 英雄 .moveRight 按 進入" at bounding box center [786, 281] width 286 height 136
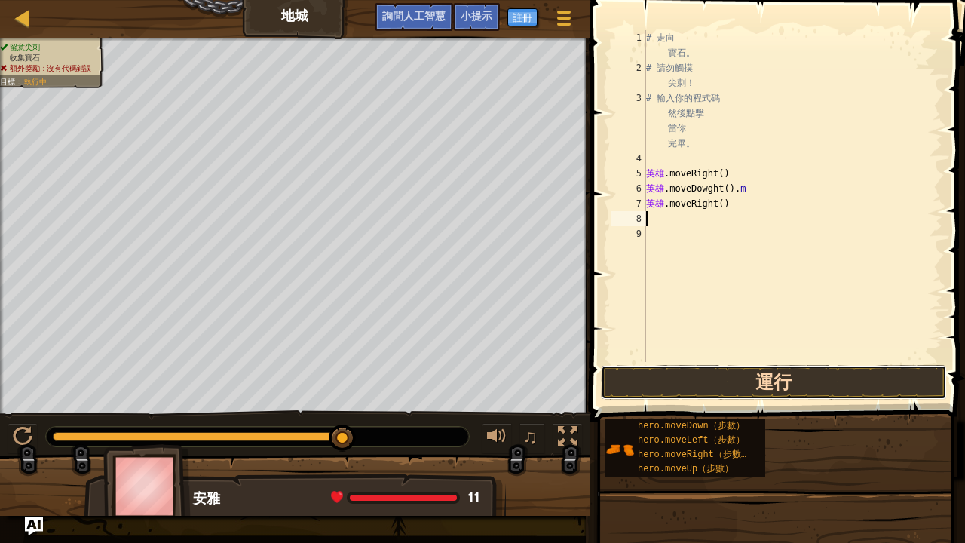
click at [695, 380] on button "運行" at bounding box center [774, 382] width 346 height 35
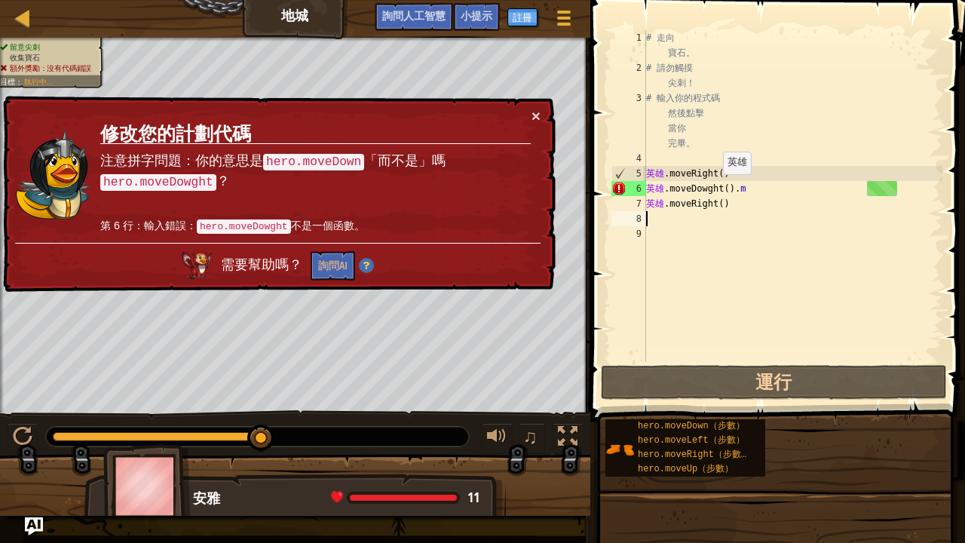
click at [719, 189] on div "# 走向 寶石。 # 請勿觸摸 尖刺！ # 輸入你的程式碼 然後點擊 當你 完畢。 英雄 .moveRight ( ) 英雄 .moveDowght ( ) …" at bounding box center [792, 218] width 299 height 377
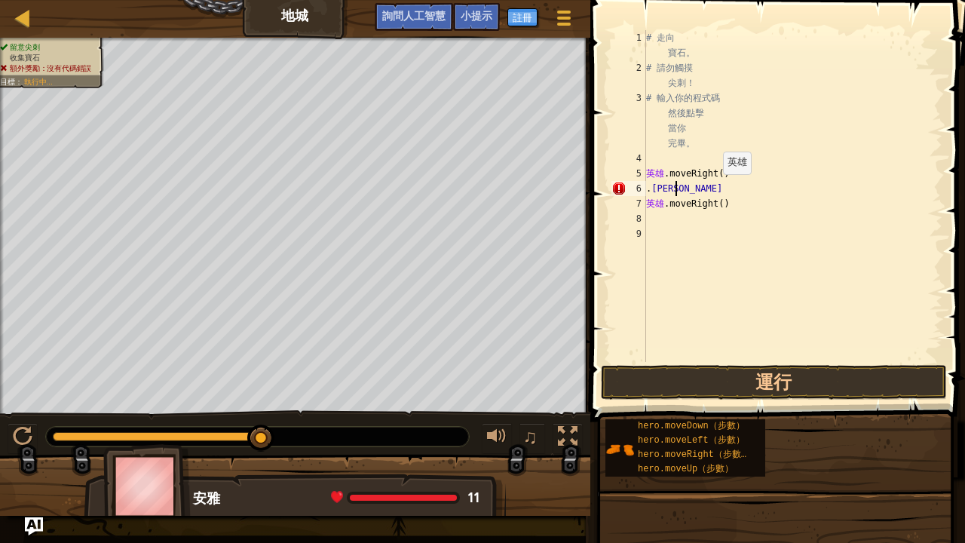
type textarea "."
type textarea "hero.moveRight()"
click at [646, 186] on div "# 走向 寶石。 # 請勿觸摸 尖刺！ # 輸入你的程式碼 然後點擊 當你 完畢。 英雄 .moveRight ( ) 英雄 .moveRight ( )" at bounding box center [792, 218] width 299 height 377
type textarea "h"
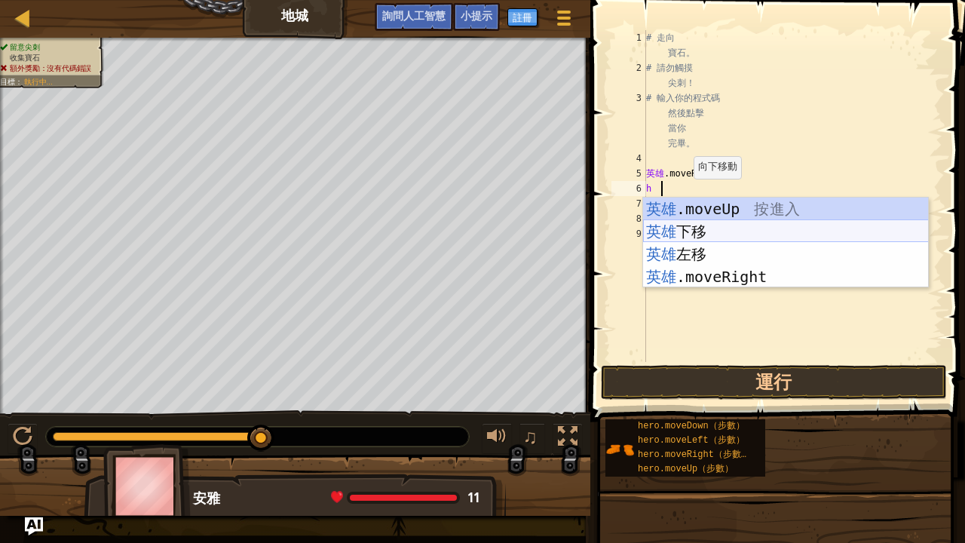
click at [690, 231] on div "英雄 .moveUp 按 進入 英雄 下移 按 進入 英雄 左移 按 進入 英雄 .moveRight 按 進入" at bounding box center [786, 265] width 286 height 136
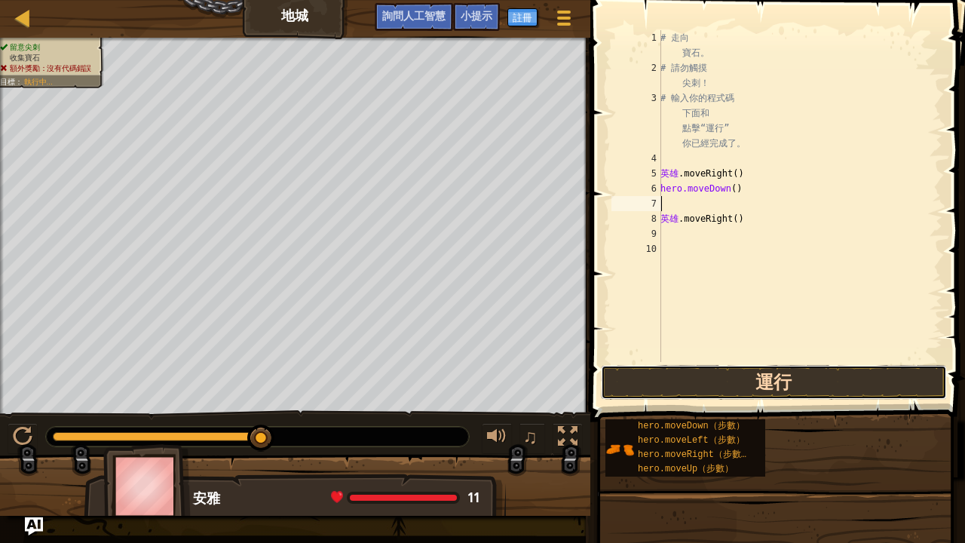
click at [721, 377] on button "運行" at bounding box center [774, 382] width 346 height 35
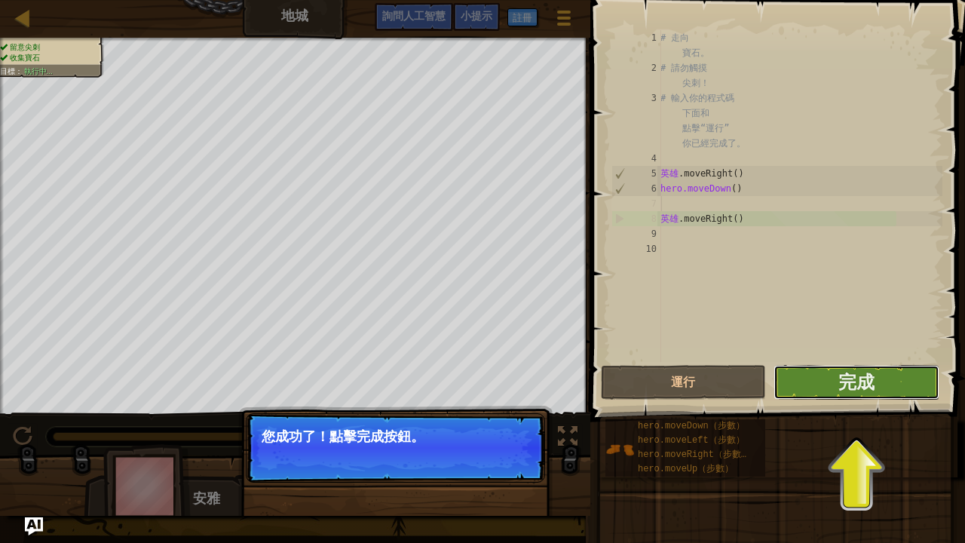
click at [846, 366] on button "完成" at bounding box center [855, 382] width 165 height 35
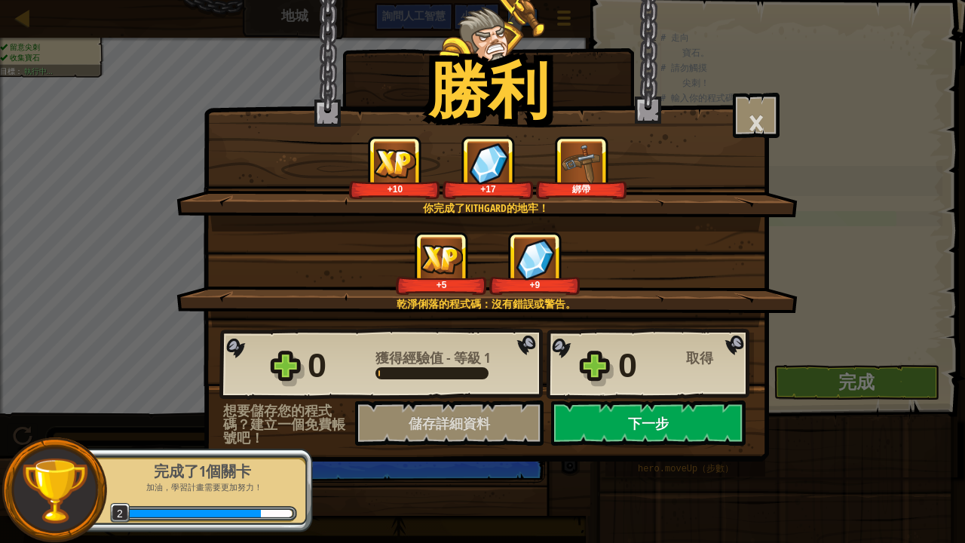
click at [618, 428] on button "下一步" at bounding box center [648, 422] width 194 height 45
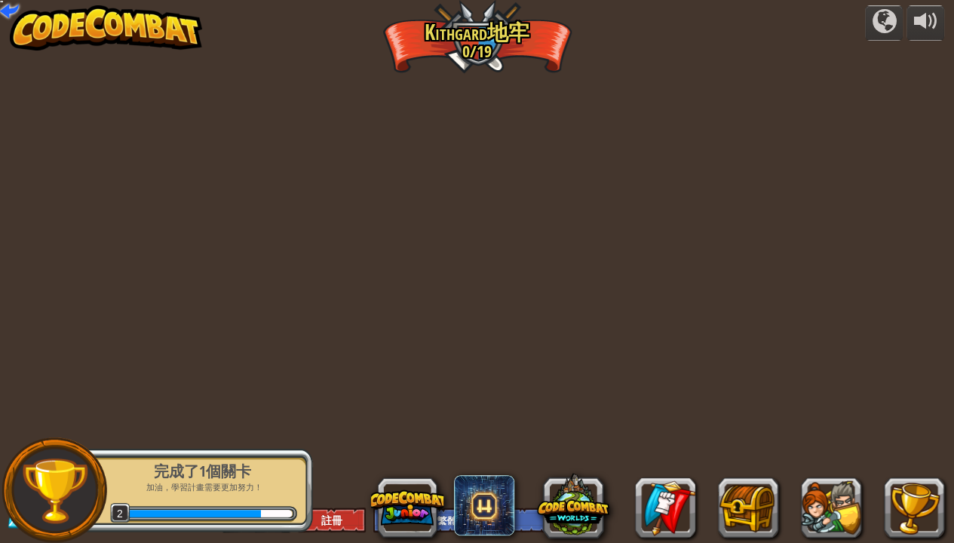
select select "zh-HANT"
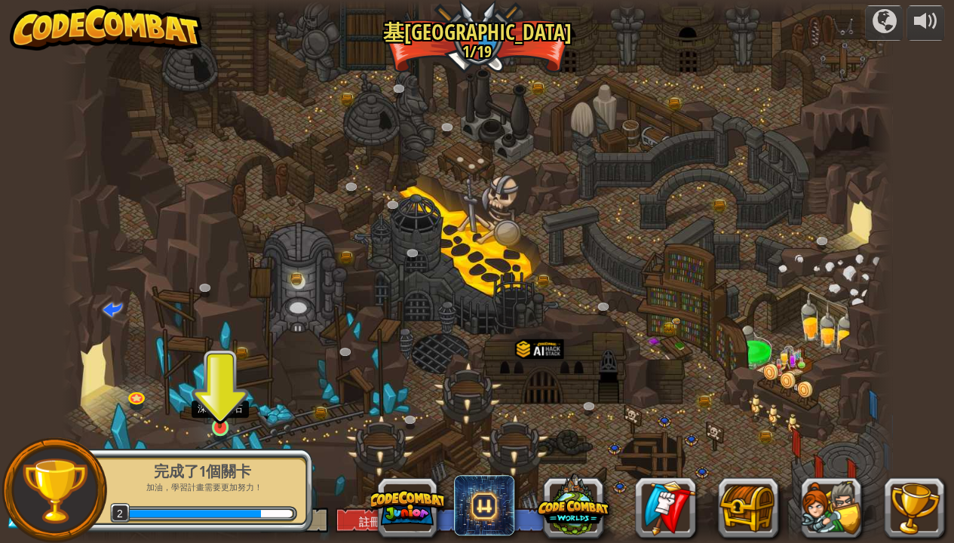
click at [221, 415] on img at bounding box center [220, 404] width 20 height 47
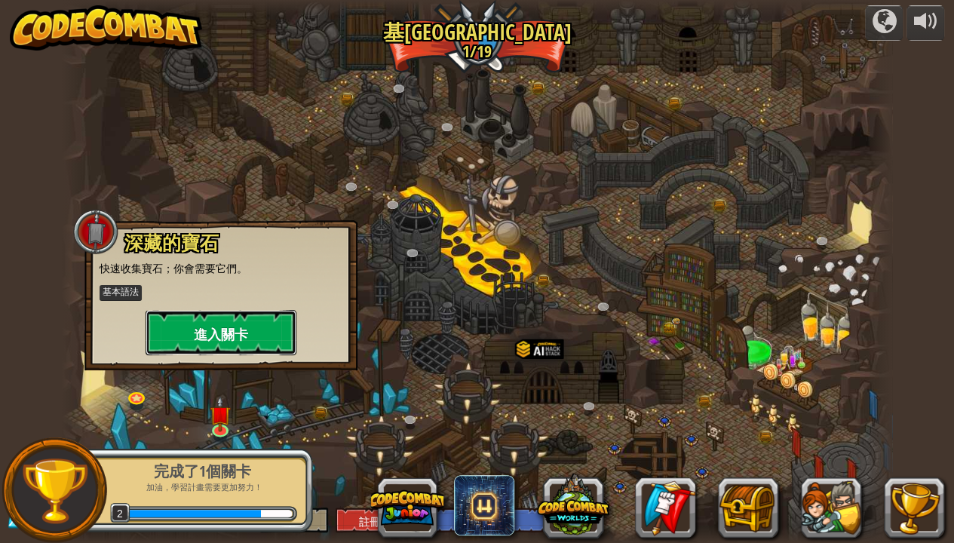
click at [221, 333] on font "進入關卡" at bounding box center [221, 334] width 54 height 19
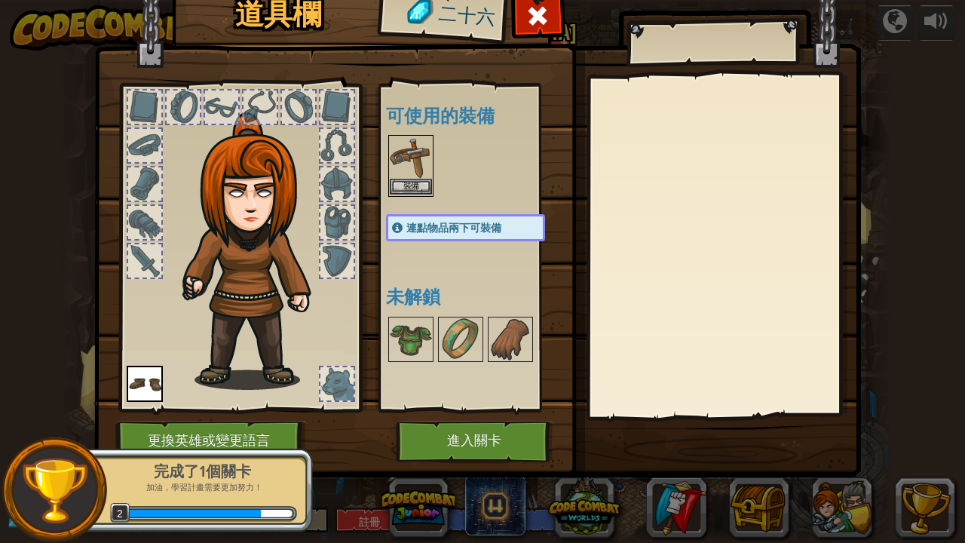
click at [407, 157] on img at bounding box center [411, 157] width 42 height 42
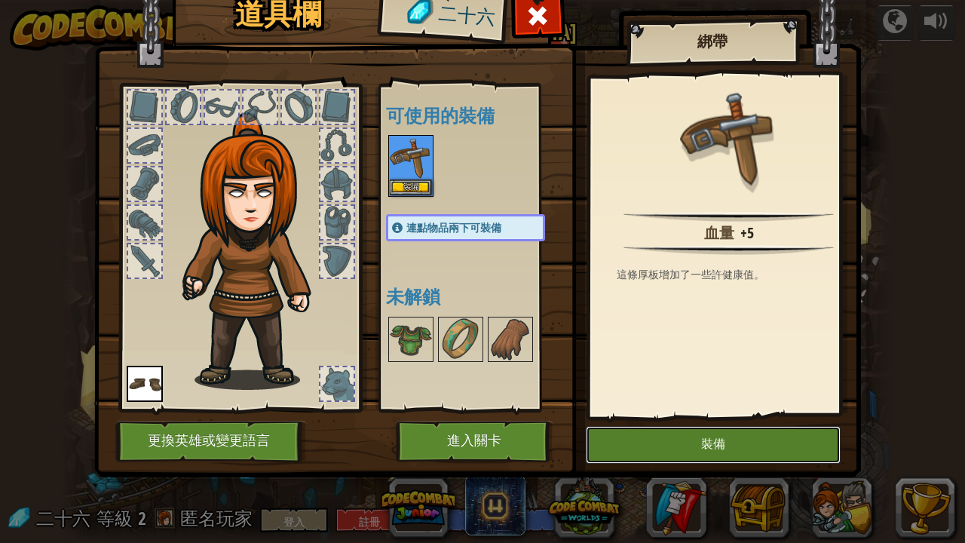
click at [660, 436] on button "裝備" at bounding box center [713, 445] width 255 height 38
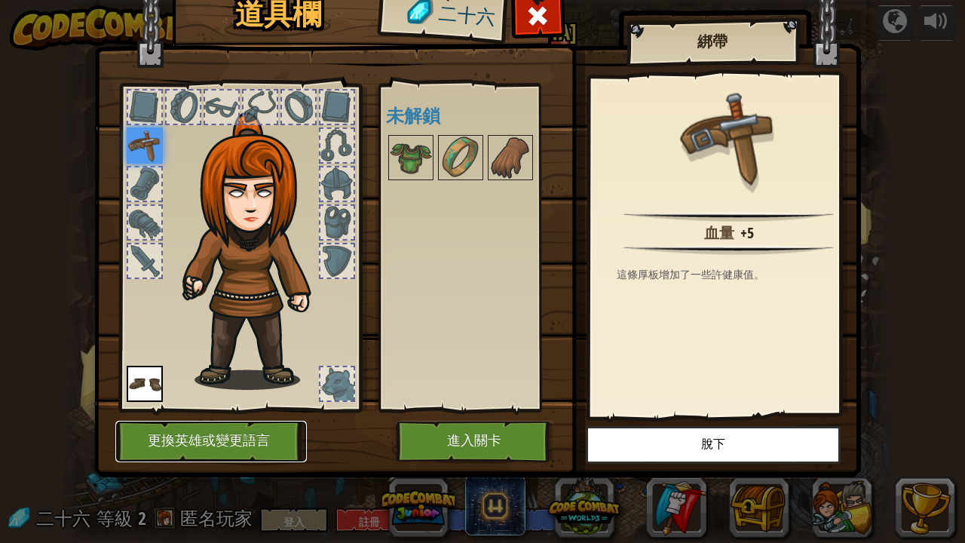
click at [254, 436] on font "更換英雄或變更語言" at bounding box center [209, 440] width 122 height 15
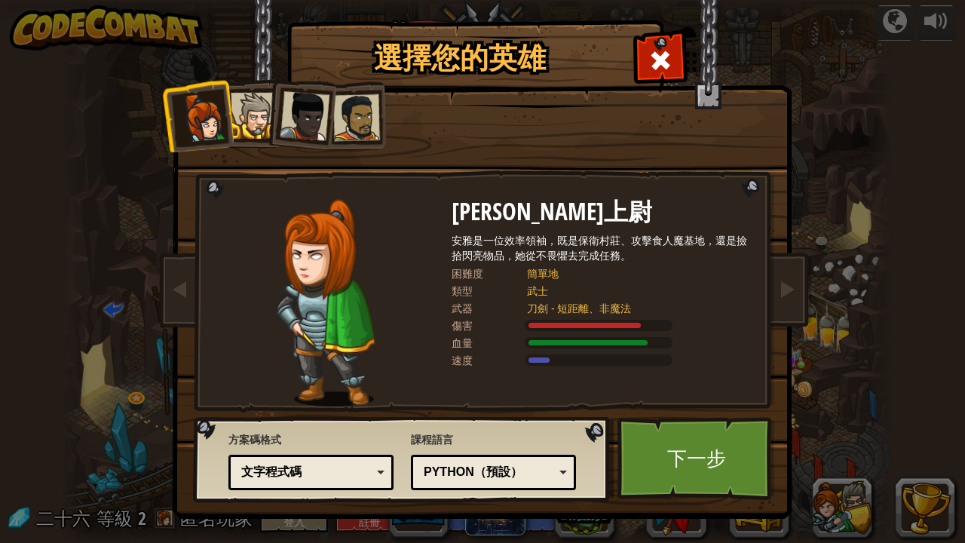
click at [245, 122] on div at bounding box center [254, 116] width 46 height 46
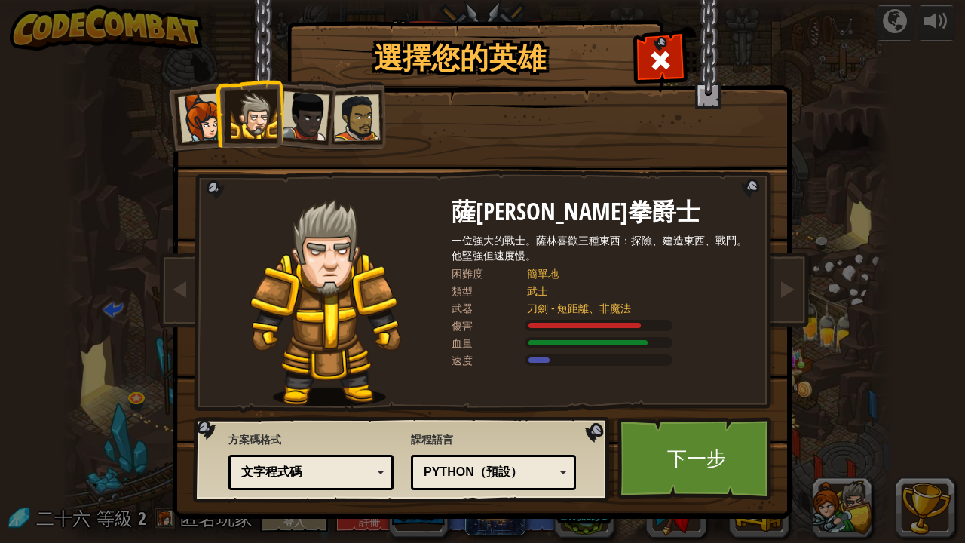
click at [302, 108] on div at bounding box center [305, 116] width 50 height 50
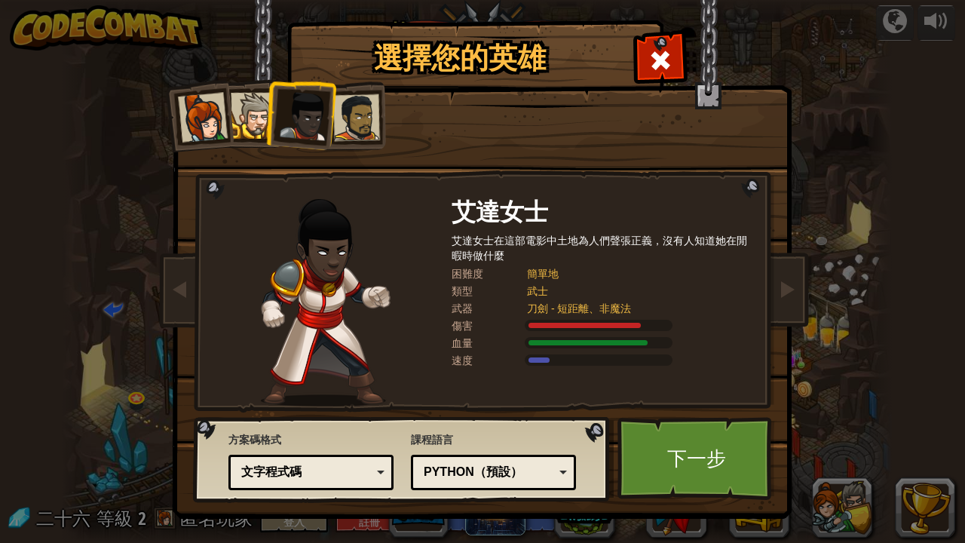
click at [360, 115] on div at bounding box center [356, 117] width 47 height 47
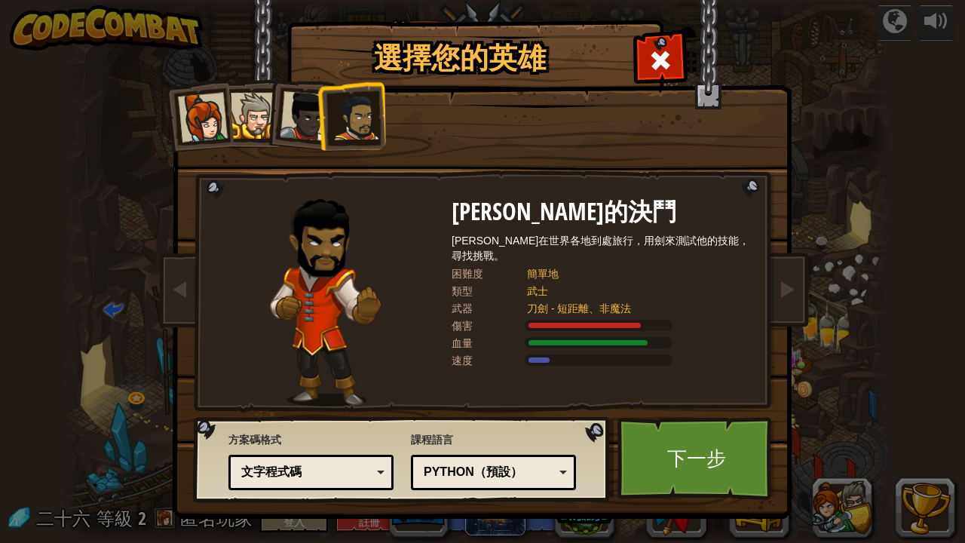
click at [205, 119] on div at bounding box center [203, 118] width 50 height 50
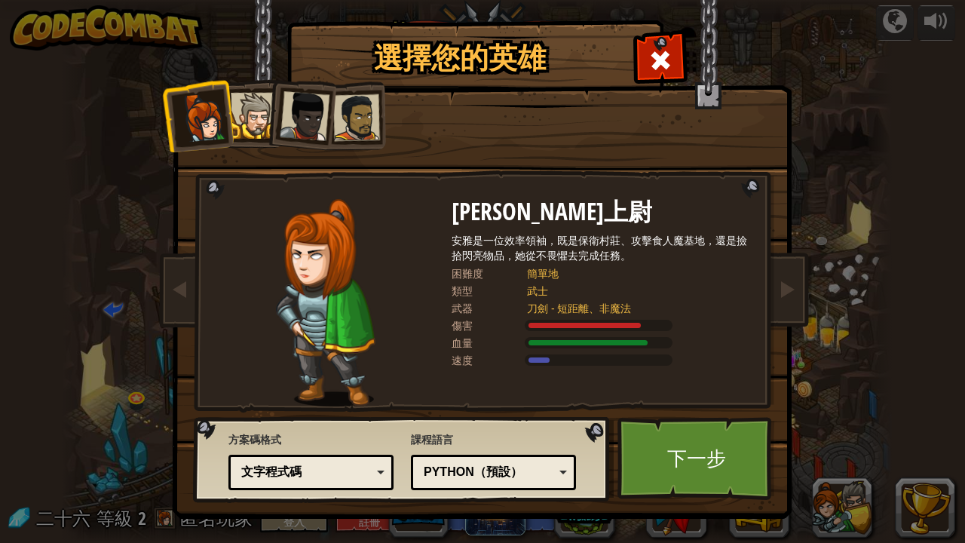
click at [932, 23] on div "選擇您的英雄 二十六 [PERSON_NAME]上尉 [PERSON_NAME]是一位效率領袖，既是保衛村莊、攻擊食人魔基地，還是撿拾閃亮物品，她從不畏懼去完…" at bounding box center [482, 271] width 965 height 543
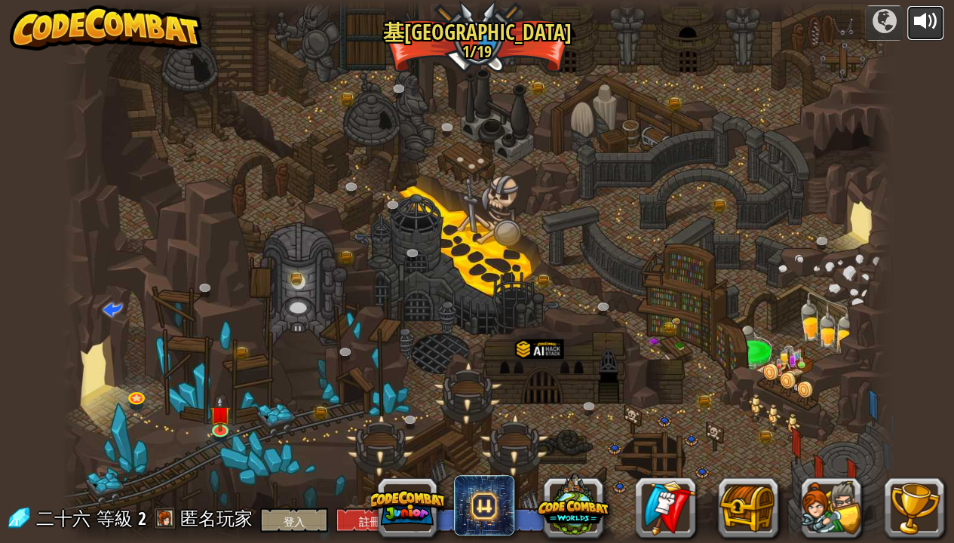
click at [944, 14] on button at bounding box center [925, 22] width 38 height 35
click at [219, 425] on img at bounding box center [220, 404] width 20 height 47
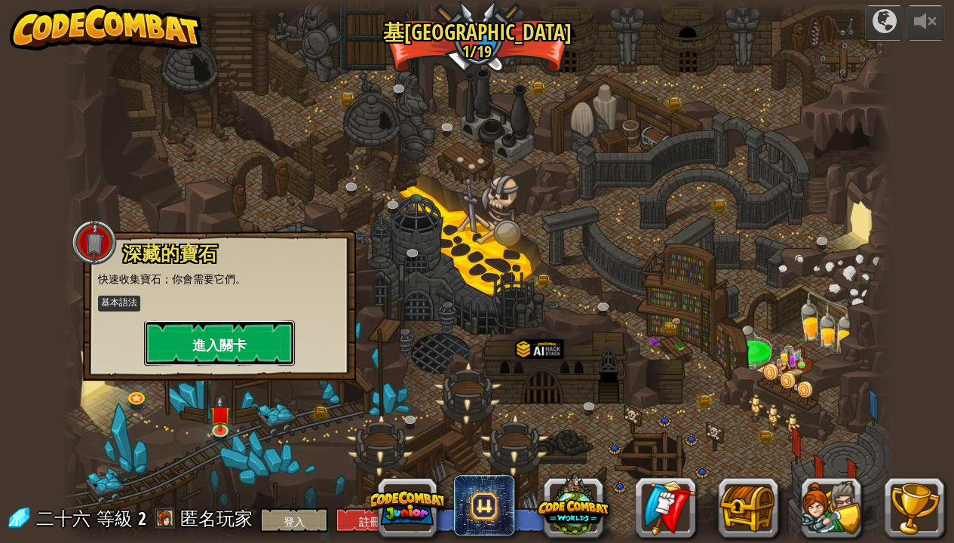
click at [247, 333] on button "進入關卡" at bounding box center [219, 342] width 151 height 45
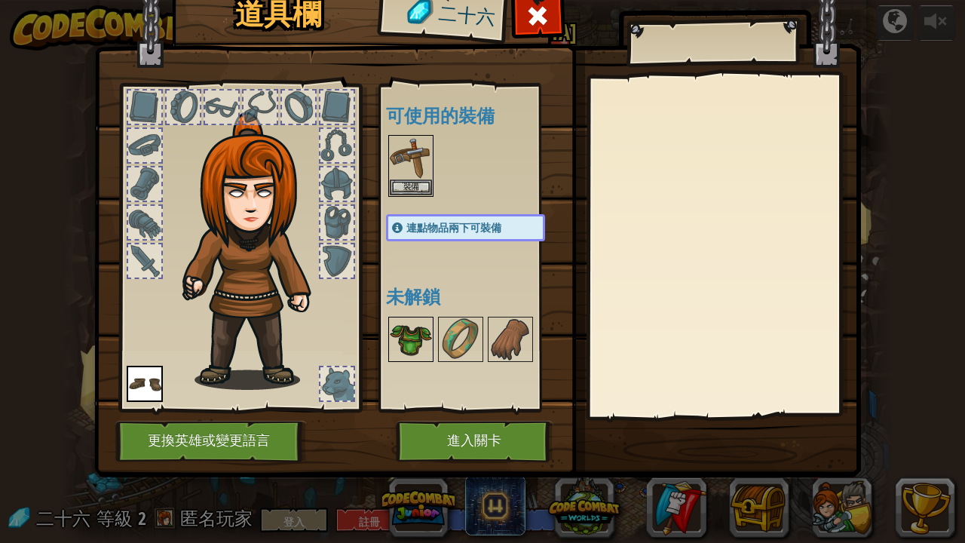
click at [409, 330] on img at bounding box center [411, 339] width 42 height 42
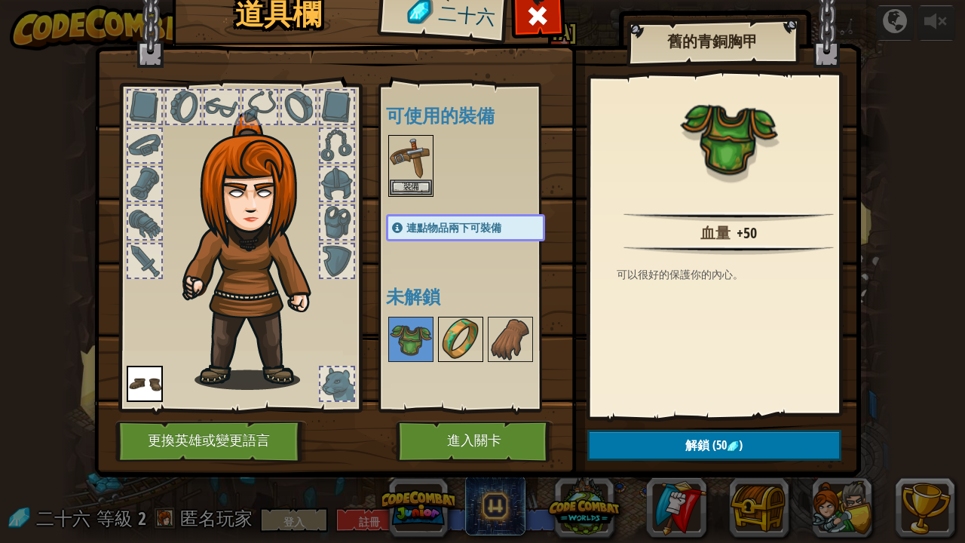
click at [452, 343] on img at bounding box center [460, 339] width 42 height 42
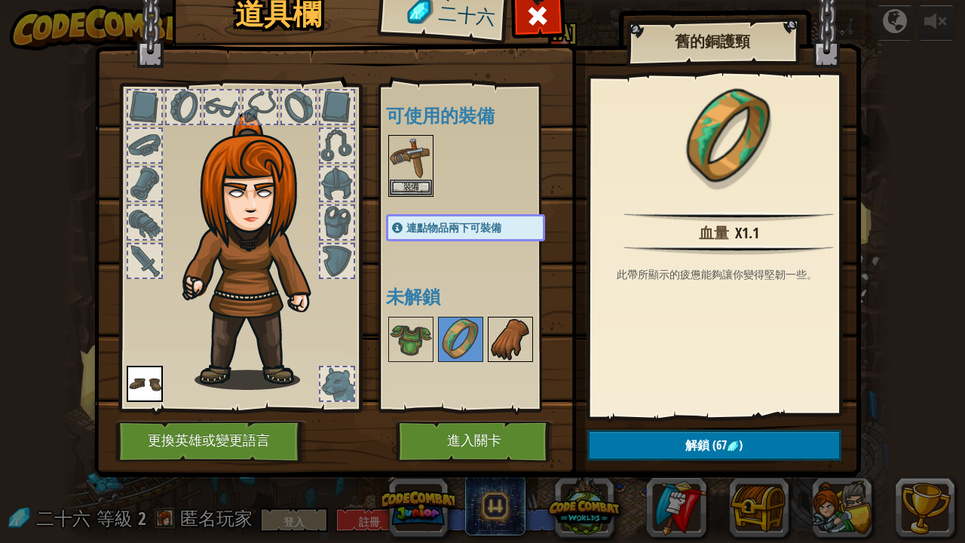
click at [489, 336] on img at bounding box center [510, 339] width 42 height 42
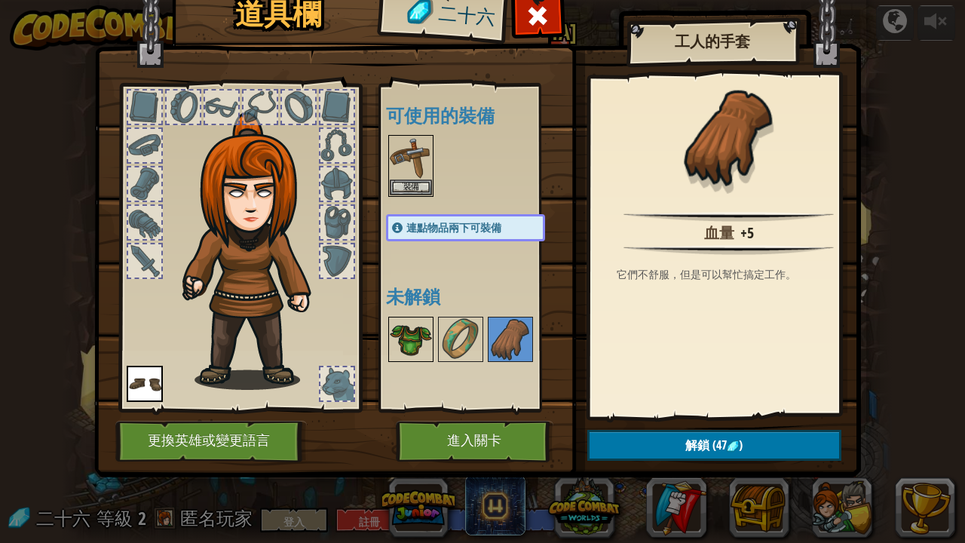
click at [407, 344] on img at bounding box center [411, 339] width 42 height 42
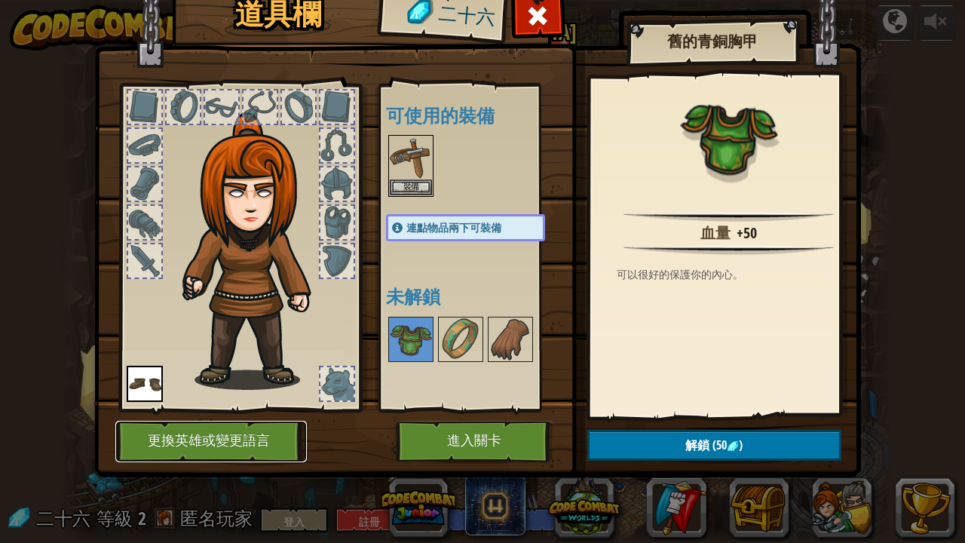
click at [219, 440] on button "更換英雄或變更語言" at bounding box center [210, 441] width 191 height 41
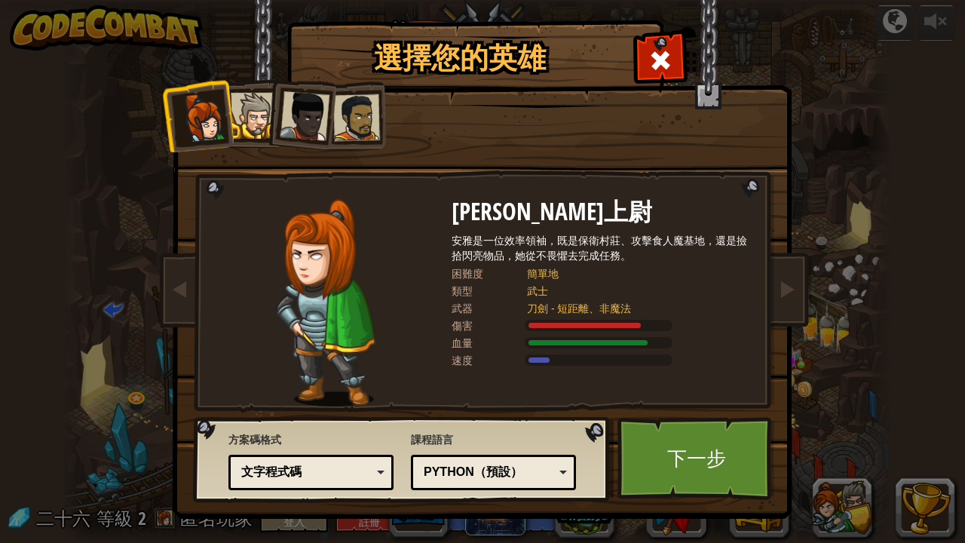
click at [455, 440] on div "Python（預設） JavaScript Lua C++ Java (測試中) Python（預設）" at bounding box center [493, 472] width 165 height 35
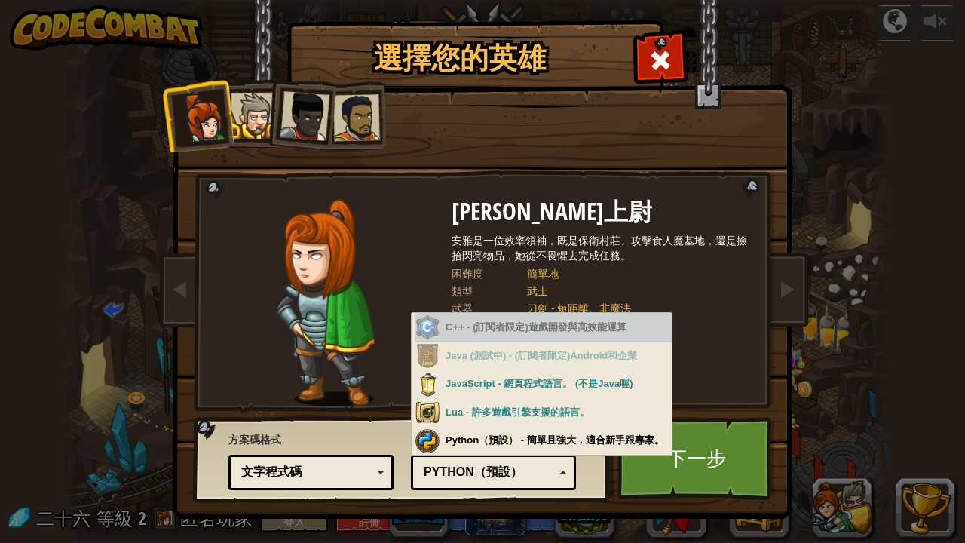
click at [330, 440] on div "文字程式碼" at bounding box center [306, 472] width 130 height 17
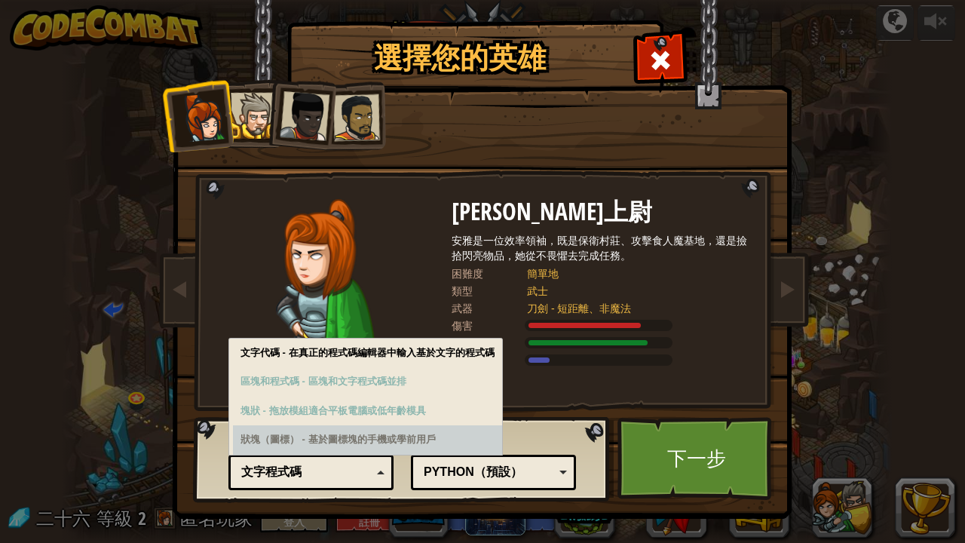
click at [494, 440] on font "Python（預設）" at bounding box center [473, 471] width 99 height 13
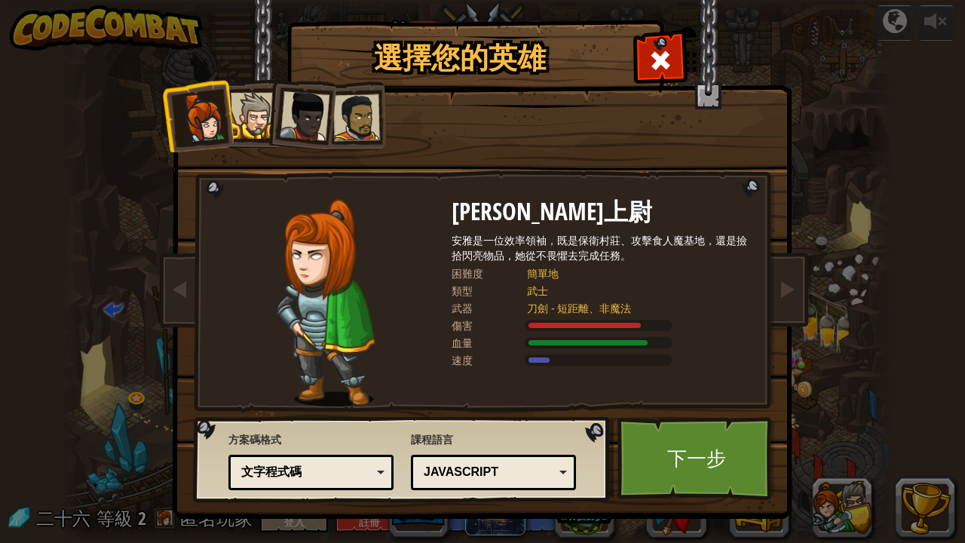
click at [318, 440] on div "文字程式碼" at bounding box center [306, 472] width 130 height 17
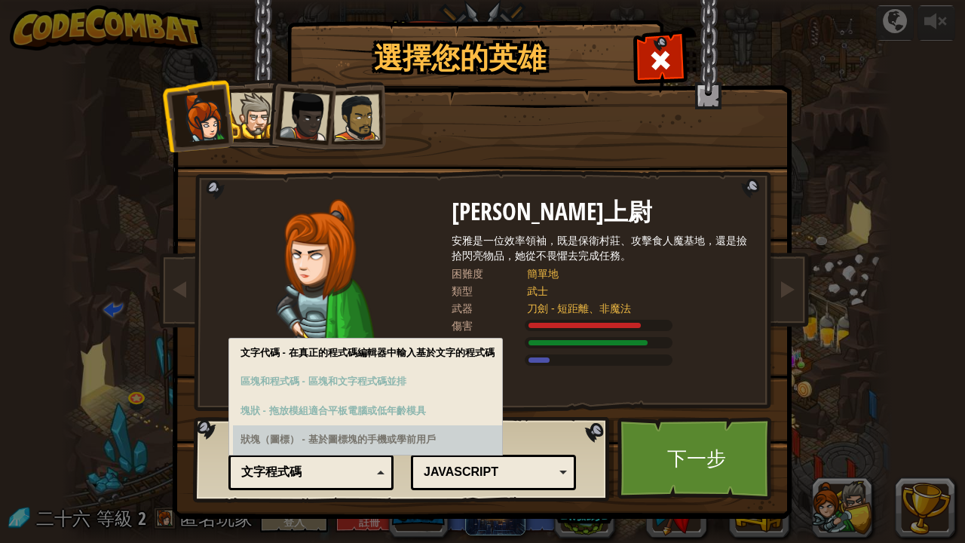
click at [501, 440] on div "JavaScript" at bounding box center [489, 472] width 130 height 17
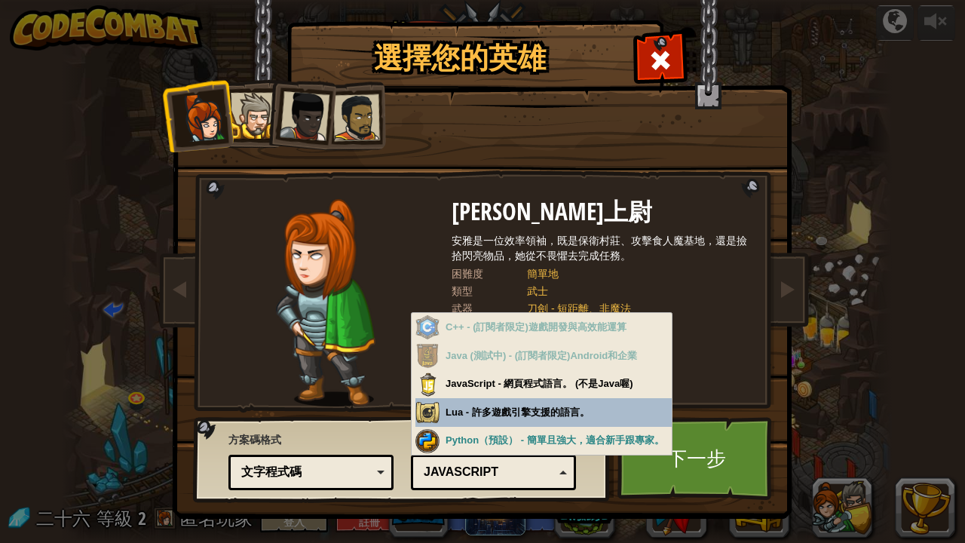
drag, startPoint x: 513, startPoint y: 406, endPoint x: 501, endPoint y: 412, distance: 12.8
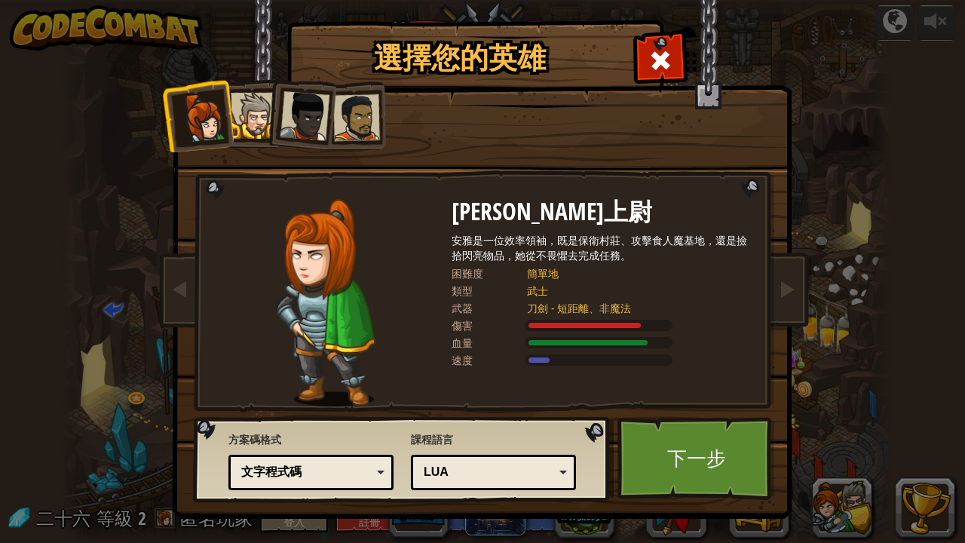
click at [347, 440] on div "文字程式碼" at bounding box center [306, 472] width 130 height 17
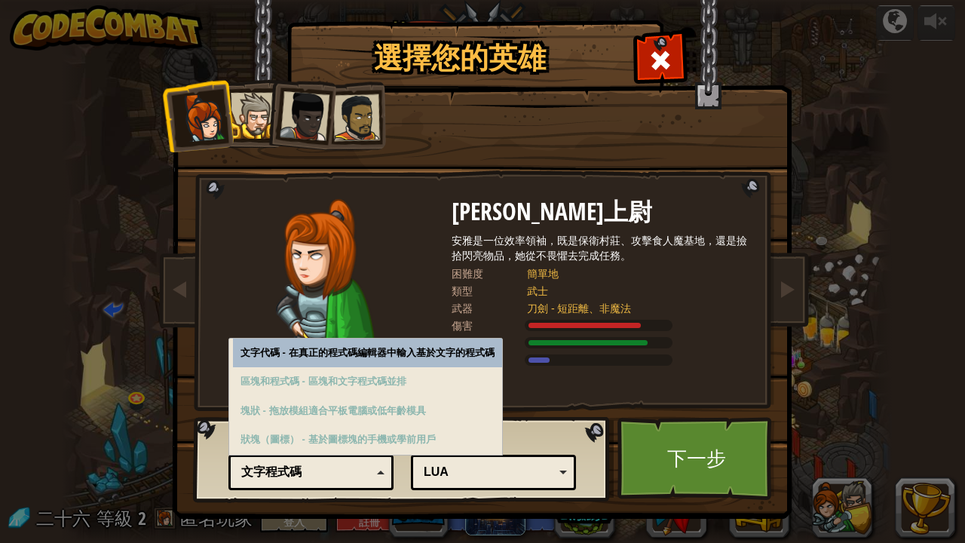
click at [470, 440] on div "Lua" at bounding box center [489, 472] width 130 height 17
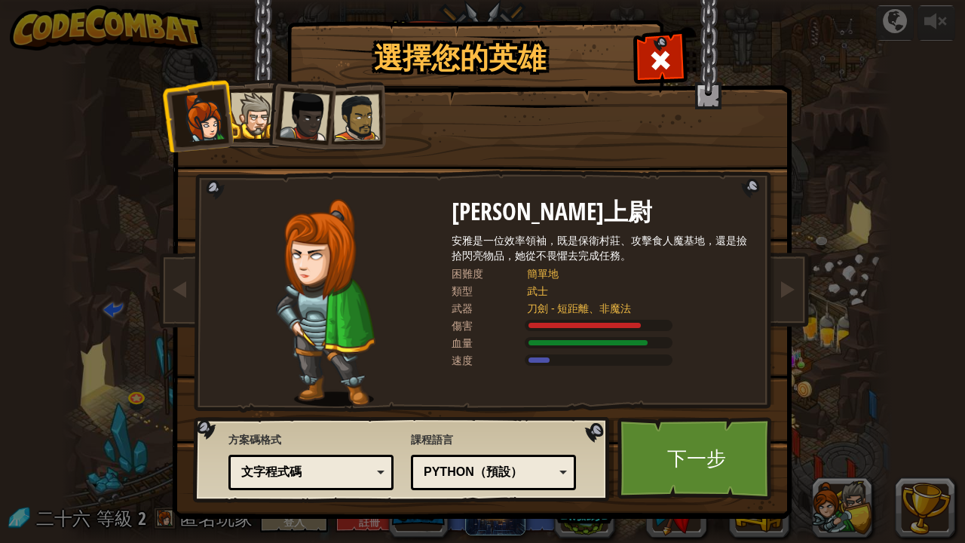
click at [254, 125] on div at bounding box center [254, 116] width 46 height 46
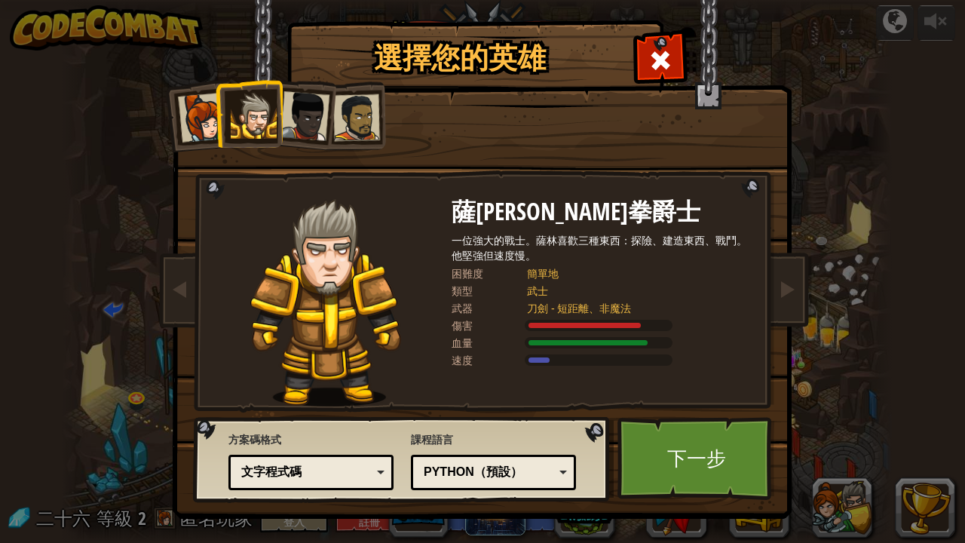
click at [307, 121] on div at bounding box center [305, 116] width 50 height 50
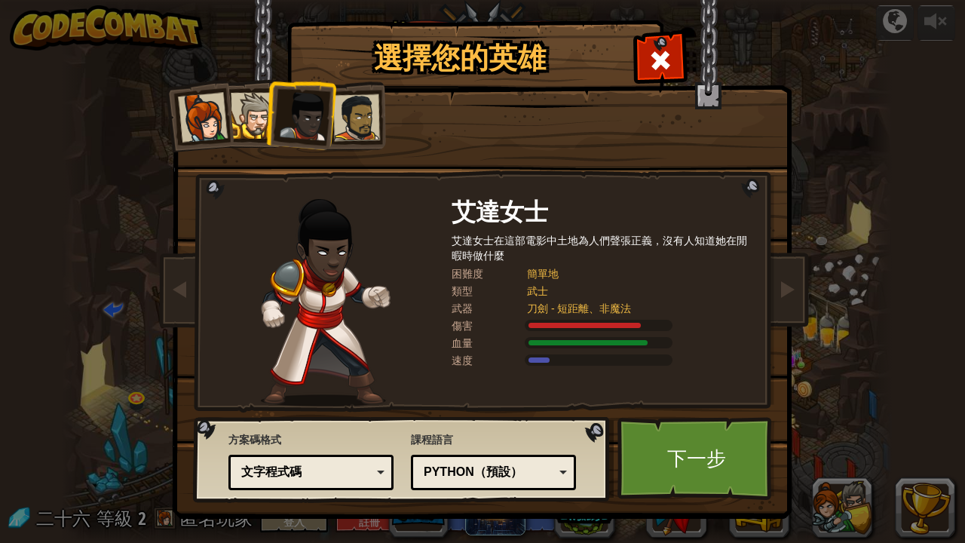
click at [345, 118] on div at bounding box center [356, 117] width 47 height 47
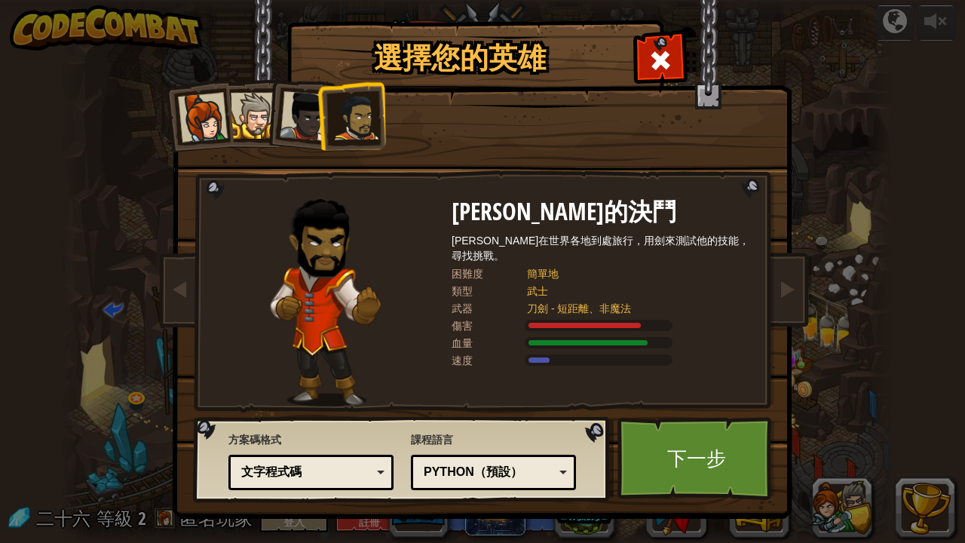
click at [216, 111] on div at bounding box center [203, 118] width 50 height 50
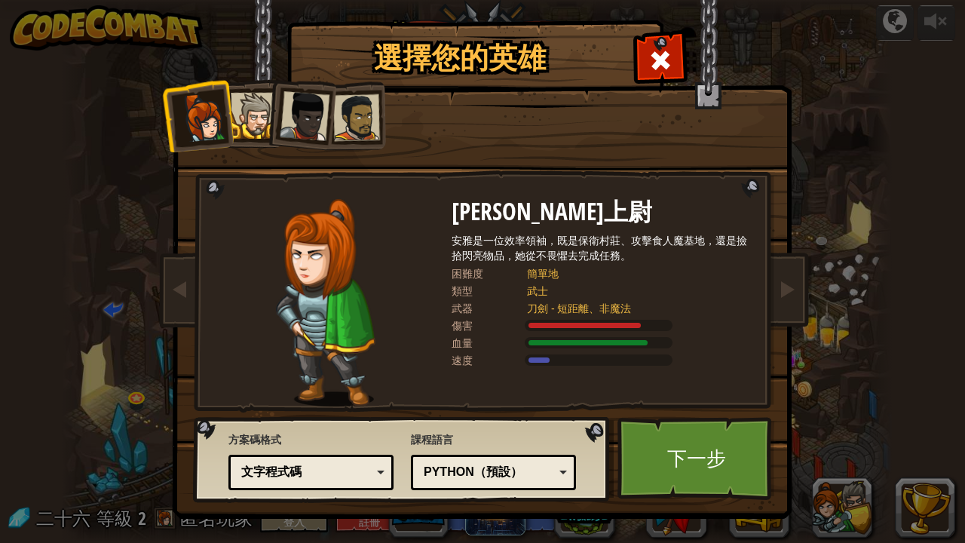
click at [257, 121] on div at bounding box center [254, 116] width 46 height 46
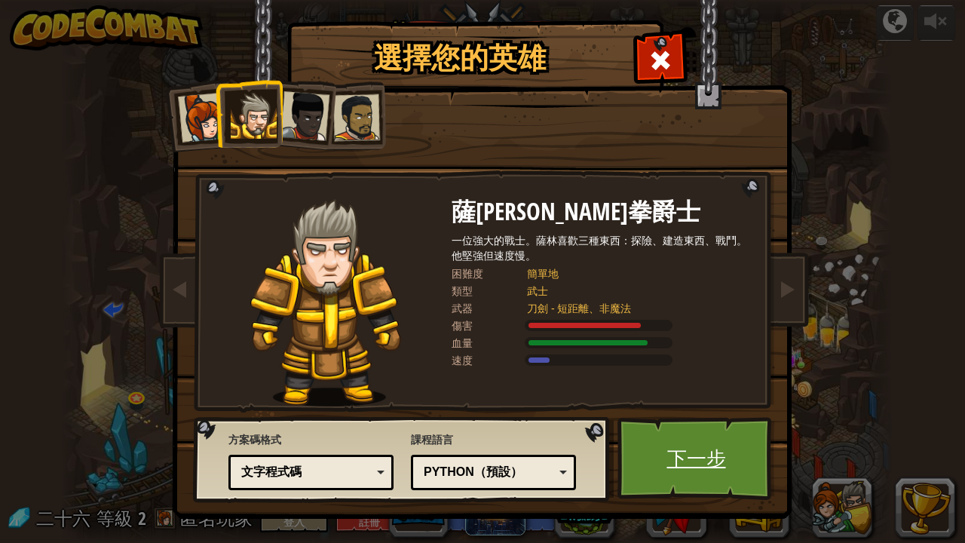
click at [693, 440] on font "下一步" at bounding box center [696, 457] width 59 height 27
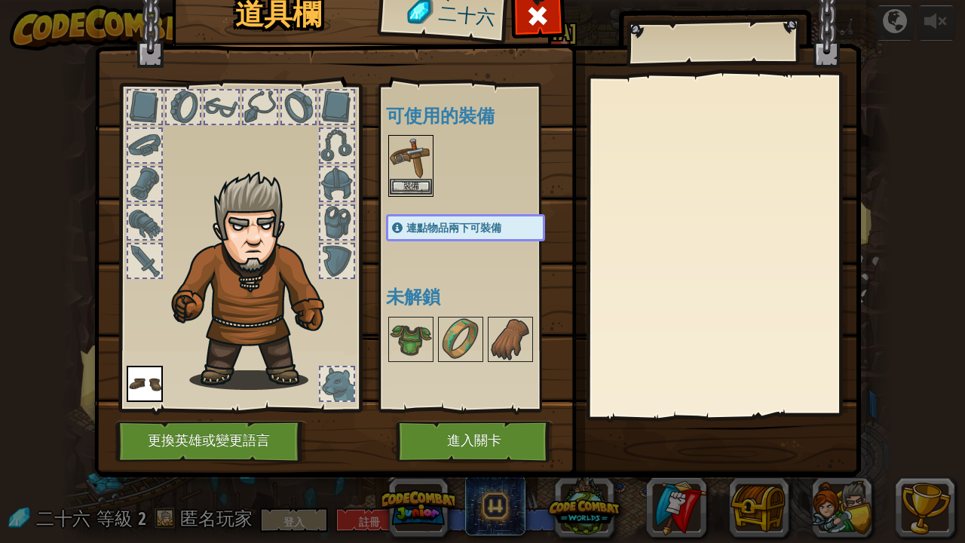
click at [409, 167] on img at bounding box center [411, 157] width 42 height 42
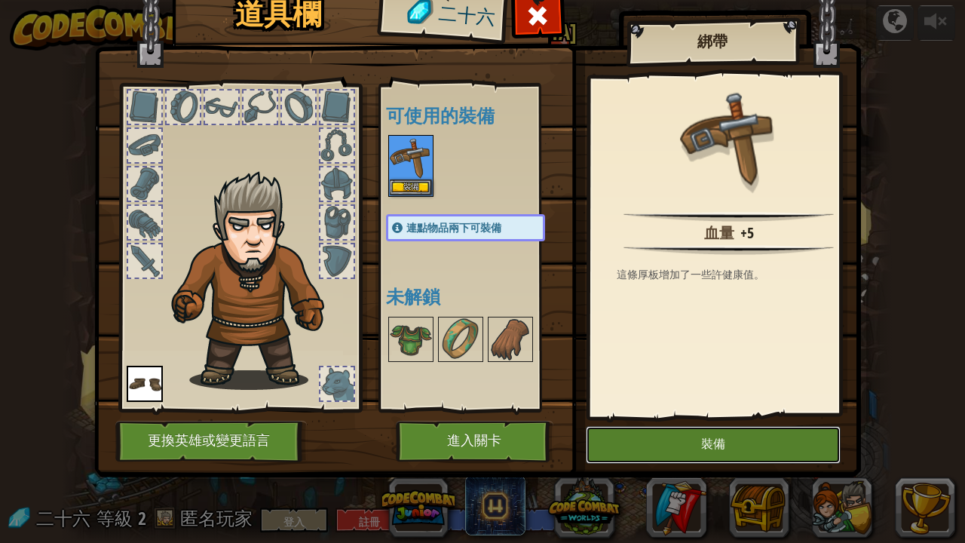
click at [665, 439] on button "裝備" at bounding box center [713, 445] width 255 height 38
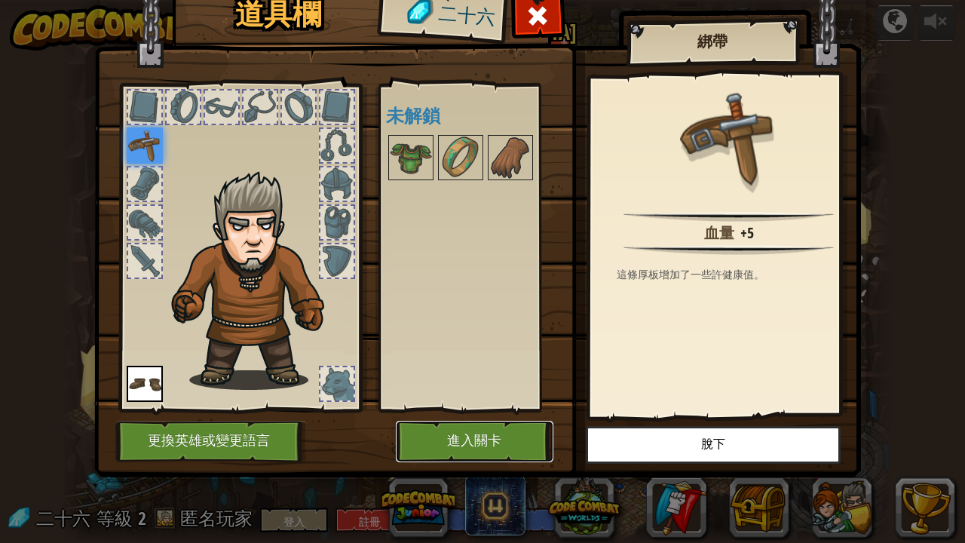
click at [456, 439] on font "進入關卡" at bounding box center [474, 440] width 54 height 15
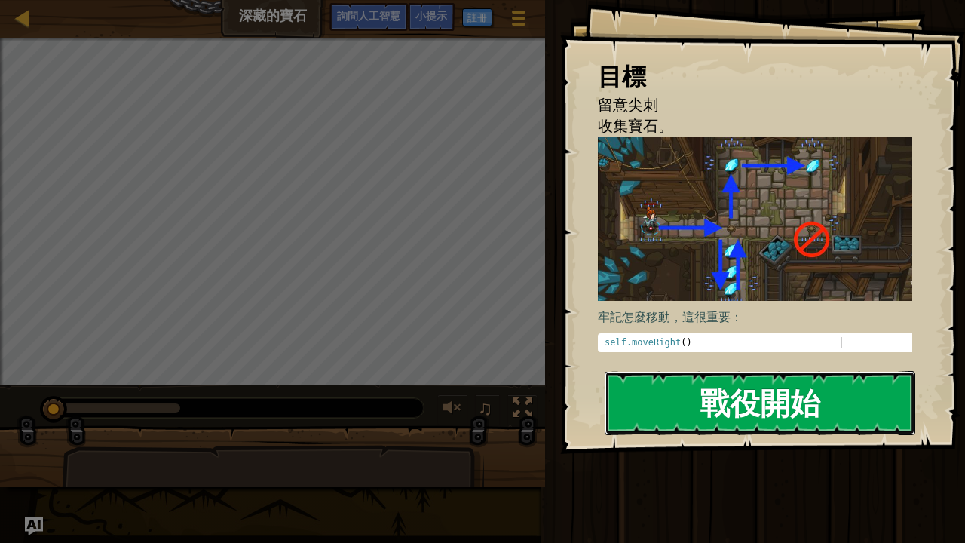
click at [710, 400] on font "戰役開始" at bounding box center [760, 402] width 121 height 41
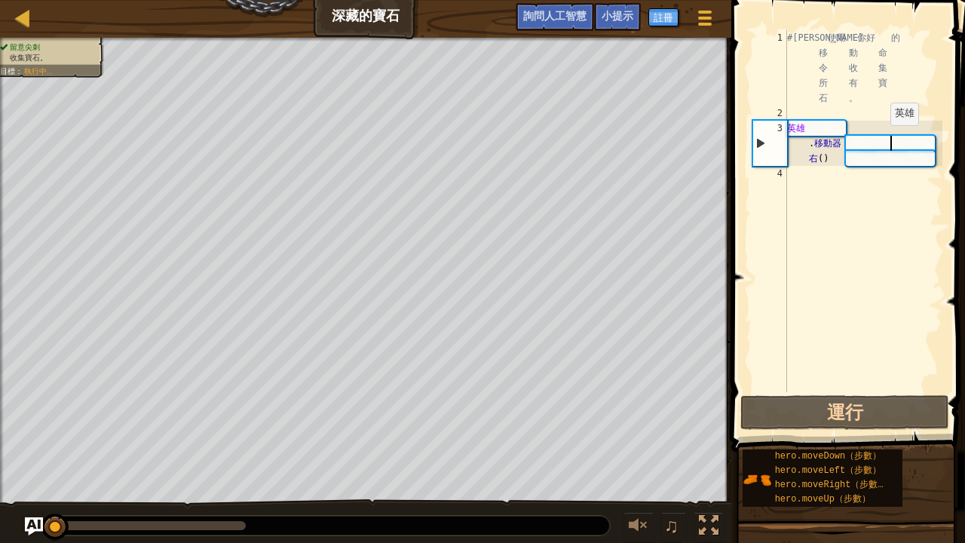
click at [887, 140] on div "# 利 使用 你好 的 移 動 命 令 收 集 所 有 寶 石 。 英雄 . 移動器 右 ( )" at bounding box center [863, 256] width 158 height 452
type textarea "hero.moveRight()"
click at [937, 142] on div "# 利 使用 你好 的 移 動 命 令 收 集 所 有 寶 石 。 英雄 . 移動器 右 ( )" at bounding box center [863, 256] width 158 height 452
click at [837, 140] on div "# 利 使用 你好 的 移 動 命 令 收 集 所 有 寶 石 。 英雄 . 移動器 右 ( )" at bounding box center [863, 256] width 158 height 452
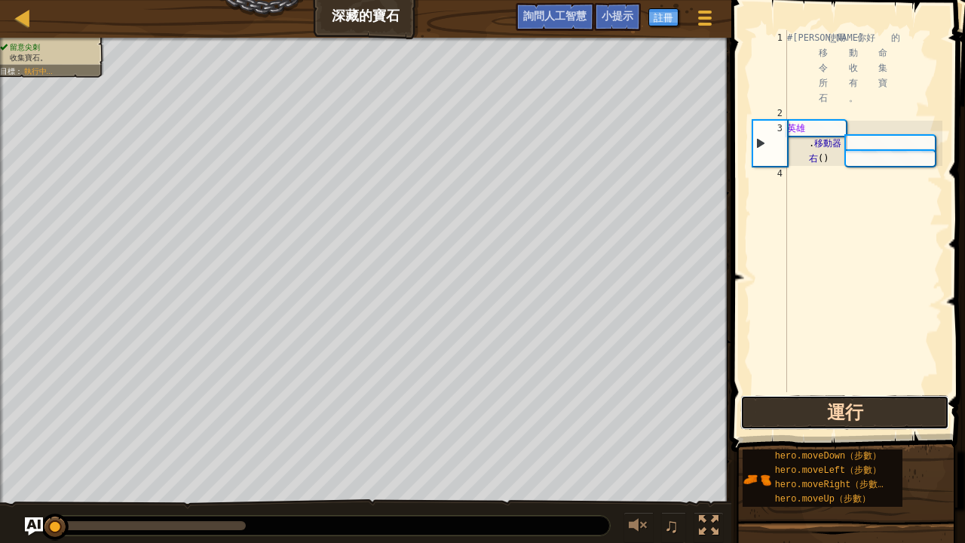
click at [835, 412] on button "運行" at bounding box center [844, 412] width 209 height 35
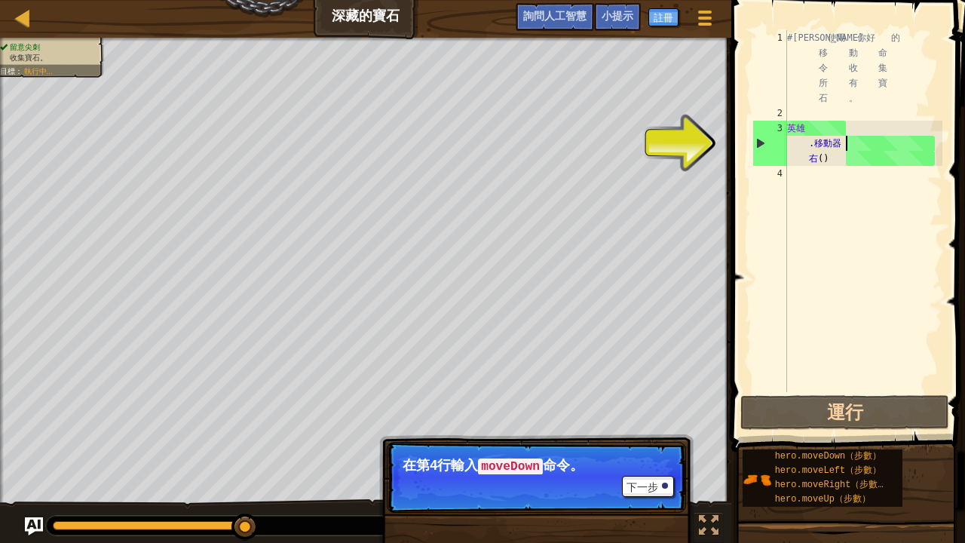
click at [793, 173] on div "# 利 使用 你好 的 移 動 命 令 收 集 所 有 寶 石 。 英雄 . 移動器 右 ( )" at bounding box center [863, 256] width 158 height 452
type textarea "h"
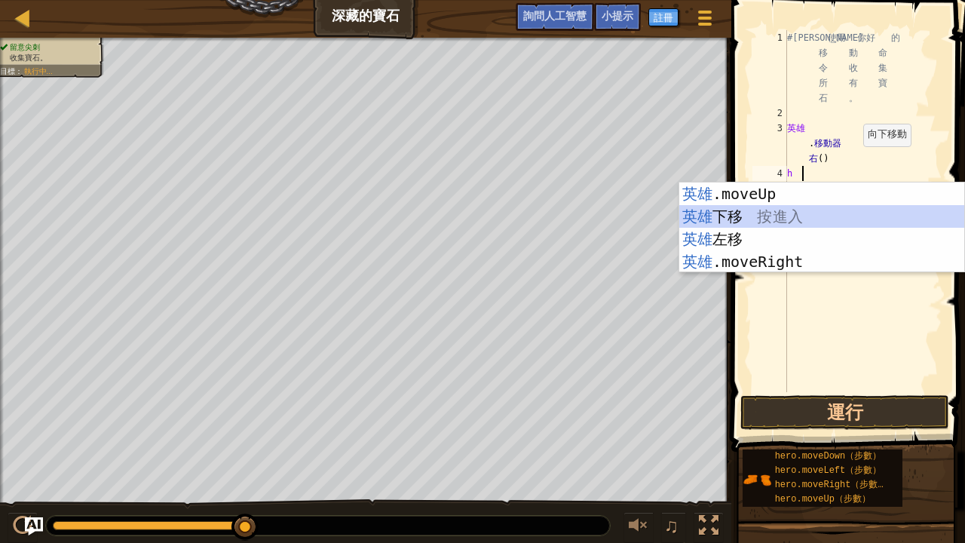
click at [775, 213] on div "英雄 .moveUp 按 進入 英雄 下移 按 進入 英雄 左移 按 進入 英雄 .moveRight 按 進入" at bounding box center [822, 250] width 286 height 136
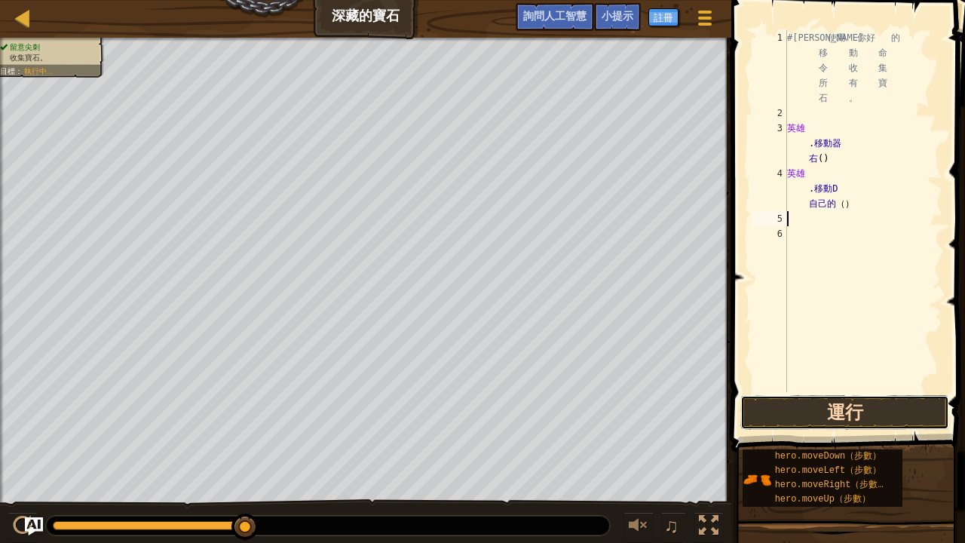
click at [822, 409] on button "運行" at bounding box center [844, 412] width 209 height 35
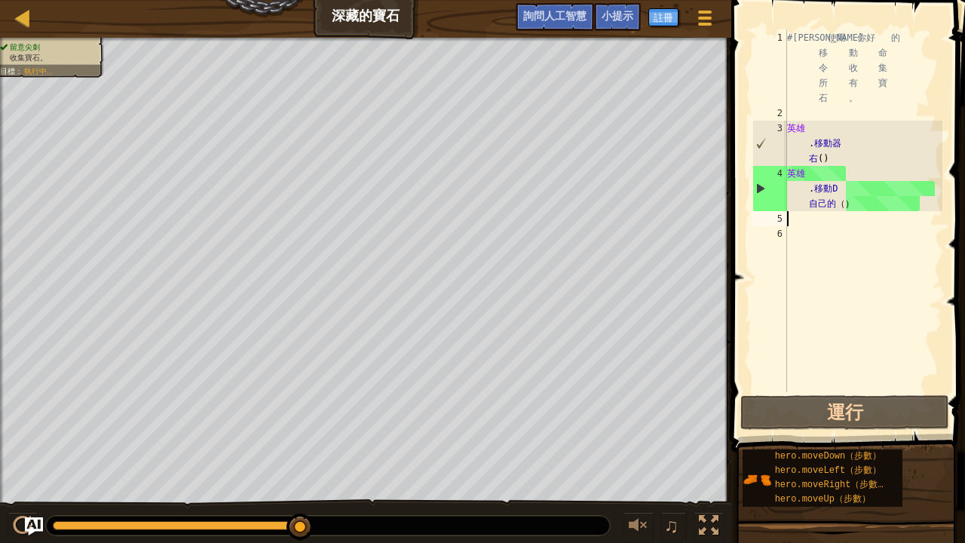
click at [797, 220] on div "# 利 使用 你好 的 移 動 命 令 收 集 所 有 寶 石 。 英雄 . 移動器 右 ( ) 英雄 . 移動D 自己的 （ ）" at bounding box center [863, 256] width 158 height 452
type textarea "h"
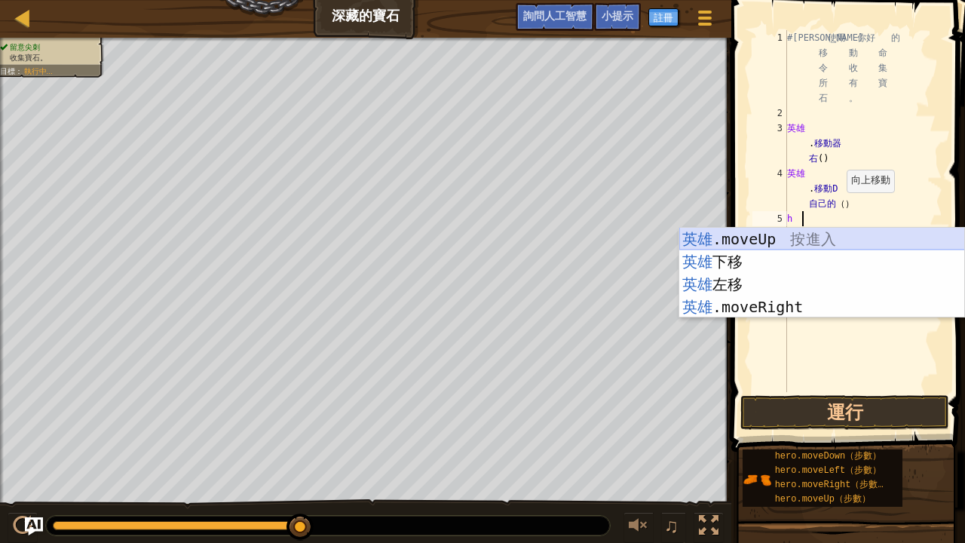
click at [748, 233] on div "英雄 .moveUp 按 進入 英雄 下移 按 進入 英雄 左移 按 進入 英雄 .moveRight 按 進入" at bounding box center [822, 296] width 286 height 136
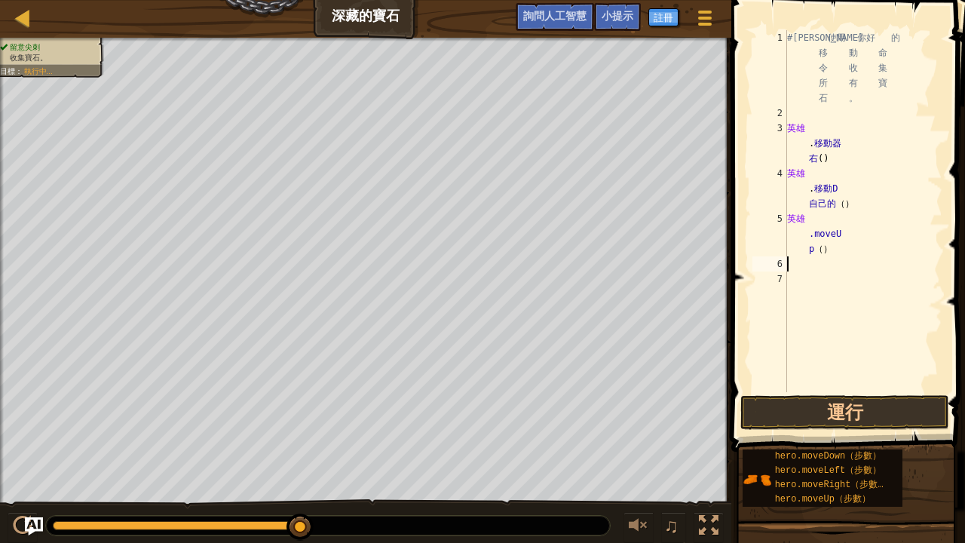
type textarea "h"
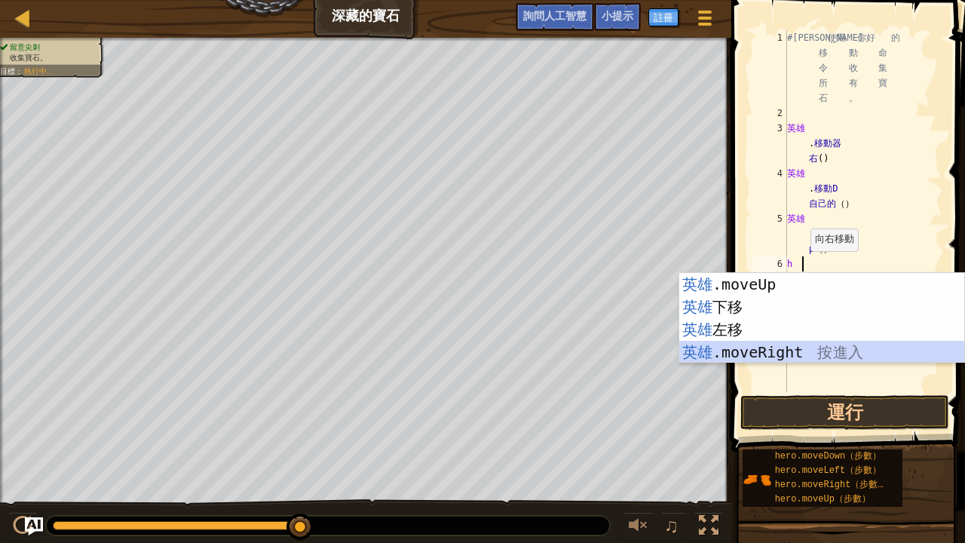
click at [742, 348] on div "英雄 .moveUp 按 進入 英雄 下移 按 進入 英雄 左移 按 進入 英雄 .moveRight 按 進入" at bounding box center [822, 341] width 286 height 136
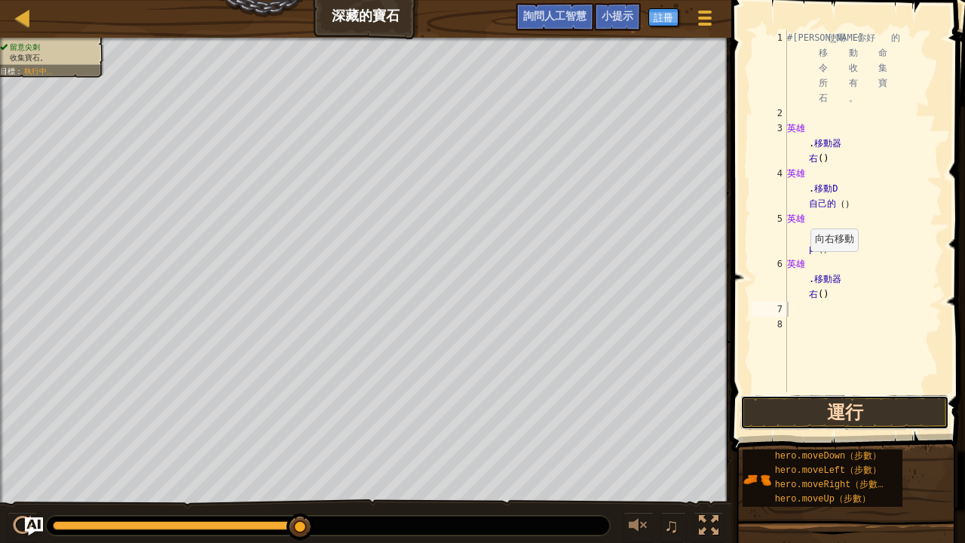
click at [808, 417] on button "運行" at bounding box center [844, 412] width 209 height 35
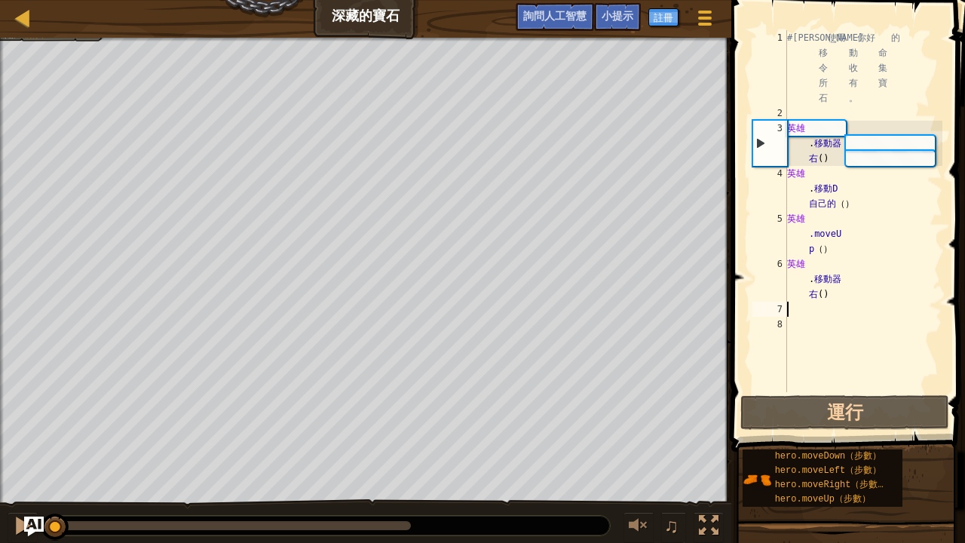
drag, startPoint x: 415, startPoint y: 525, endPoint x: 40, endPoint y: 531, distance: 374.7
click at [40, 440] on div "地圖 深藏的寶石 遊戲選單 完成 註冊 小提示 詢問人工智慧 1 הההההההההההההההההההההההההההההההההההההההההההההה…" at bounding box center [482, 271] width 965 height 543
click at [810, 220] on div "# 利 使用 你好 的 移 動 命 令 收 集 所 有 寶 石 。 英雄 . 移動器 右 ( ) 英雄 . 移動D 自己的 （ ） 英雄 .moveU p （…" at bounding box center [863, 256] width 158 height 452
click at [845, 234] on div "# 利 使用 你好 的 移 動 命 令 收 集 所 有 寶 石 。 英雄 . 移動器 右 ( ) 英雄 . 移動D 自己的 （ ） 英雄 .moveU p （…" at bounding box center [863, 256] width 158 height 452
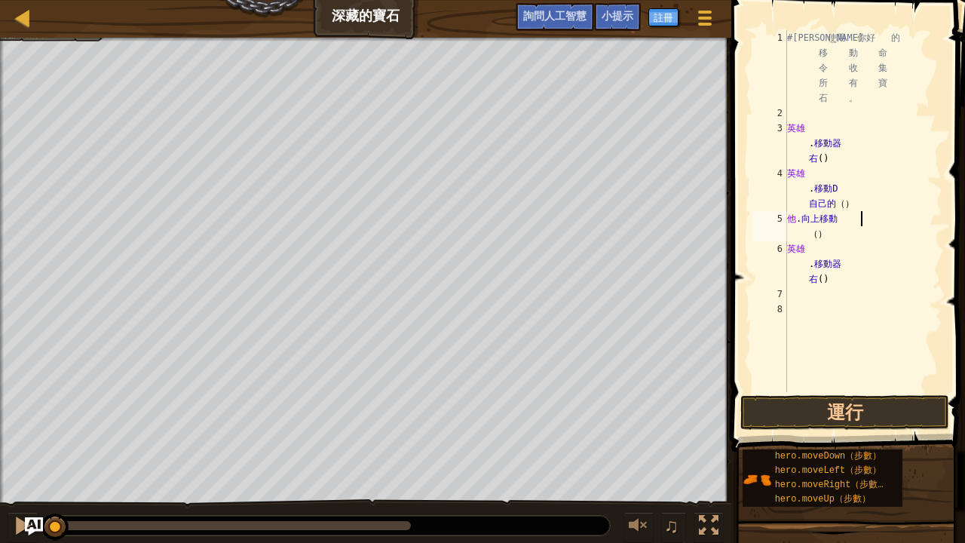
click at [856, 217] on div "# 利 使用 你好 的 移 動 命 令 收 集 所 有 寶 石 。 英雄 . 移動器 右 ( ) 英雄 . 移動D 自己的 （ ） 他 . 向上移動 （ ） …" at bounding box center [863, 256] width 158 height 452
type textarea ")"
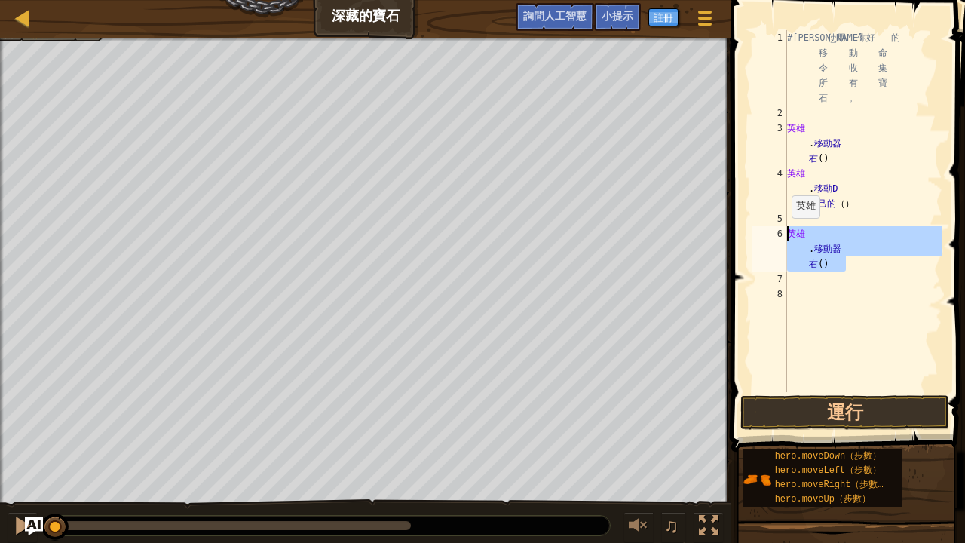
drag, startPoint x: 846, startPoint y: 268, endPoint x: 788, endPoint y: 233, distance: 67.4
click at [788, 233] on div "# 利 使用 你好 的 移 動 命 令 收 集 所 有 寶 石 。 英雄 . 移動器 右 ( ) 英雄 . 移動D 自己的 （ ） 英雄 . 移動器 右 ( )" at bounding box center [863, 256] width 158 height 452
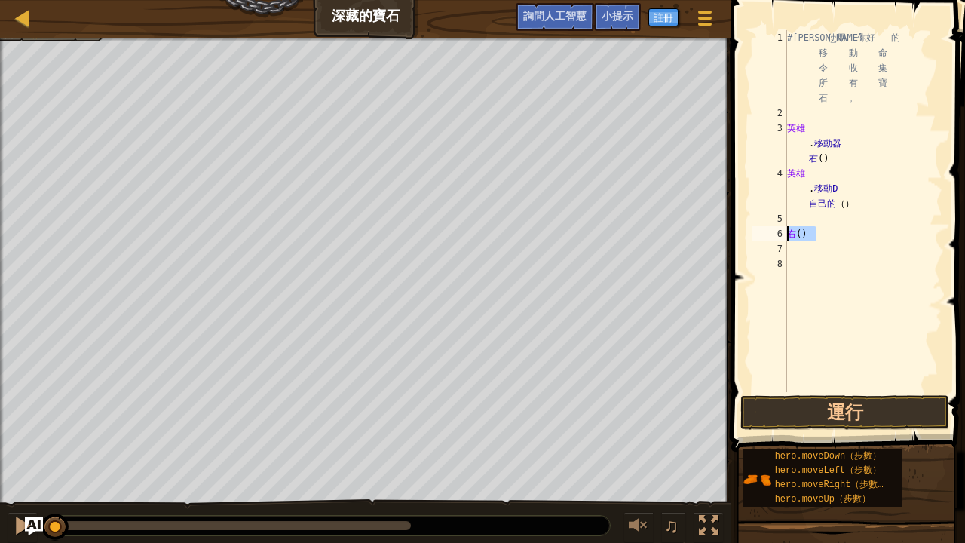
drag, startPoint x: 816, startPoint y: 232, endPoint x: 782, endPoint y: 239, distance: 34.6
click at [782, 239] on div "ight() 1 2 3 4 5 6 7 8 # 利 使用 你好 的 移 動 命 令 收 集 所 有 寶 石 。 英雄 . 移動器 右 ( ) 英雄 . 移動…" at bounding box center [845, 211] width 193 height 362
type textarea ")"
click at [800, 213] on div "# 利 使用 你好 的 移 動 命 令 收 集 所 有 寶 石 。 英雄 . 移動器 右 ( ) 英雄 . 移動D 自己的 （ ）" at bounding box center [863, 256] width 158 height 452
type textarea "h"
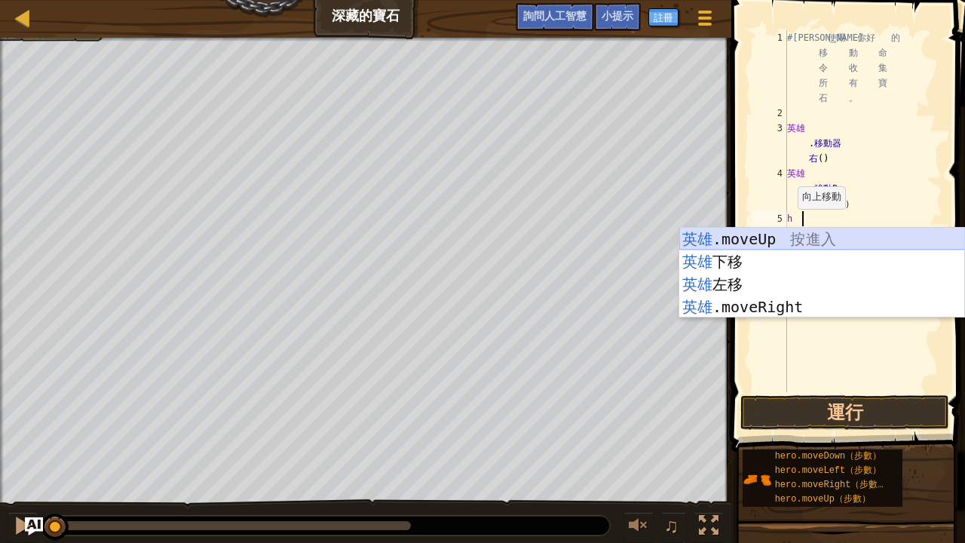
click at [787, 239] on div "英雄 .moveUp 按 進入 英雄 下移 按 進入 英雄 左移 按 進入 英雄 .moveRight 按 進入" at bounding box center [822, 296] width 286 height 136
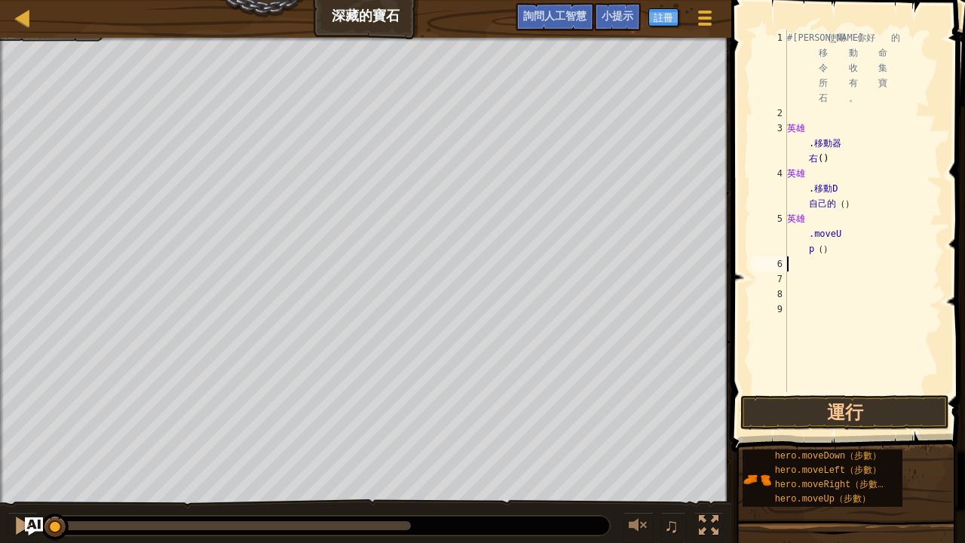
click at [806, 280] on div "# 利 使用 你好 的 移 動 命 令 收 集 所 有 寶 石 。 英雄 . 移動器 右 ( ) 英雄 . 移動D 自己的 （ ） 英雄 .moveU p （…" at bounding box center [863, 256] width 158 height 452
type textarea "h"
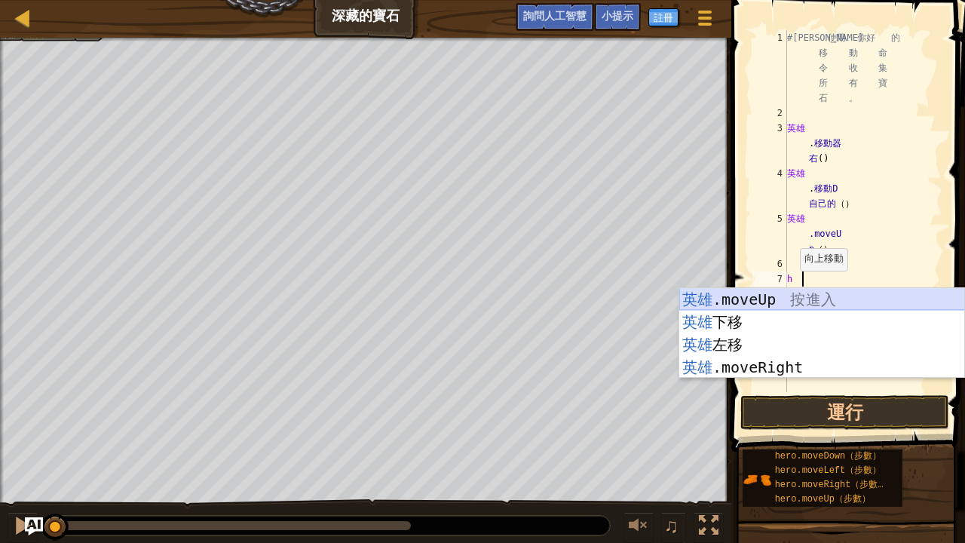
click at [784, 297] on div "英雄 .moveUp 按 進入 英雄 下移 按 進入 英雄 左移 按 進入 英雄 .moveRight 按 進入" at bounding box center [822, 356] width 286 height 136
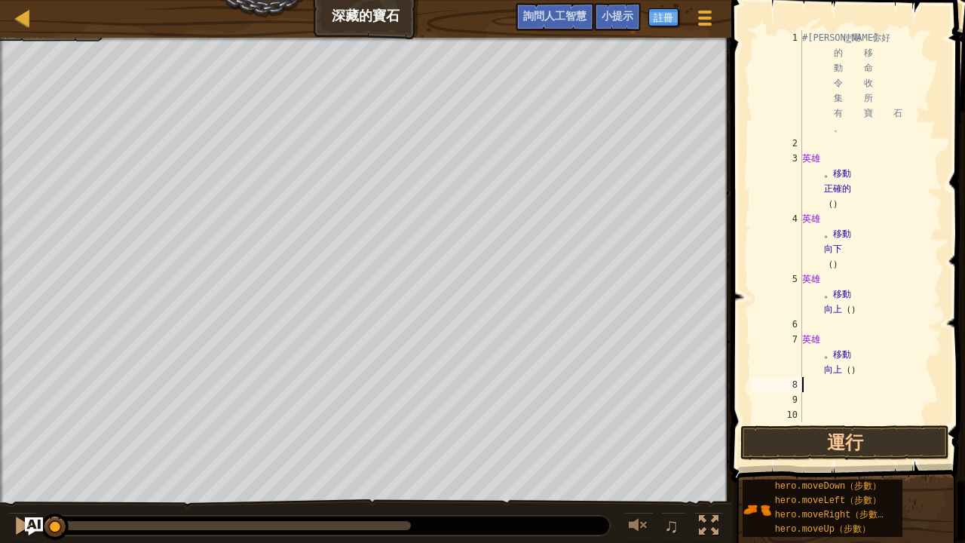
click at [814, 401] on div "# 利 使用 你好 的 移 動 命 令 收 集 所 有 寶 石 。 英雄 。 移動 正確的 （ ） 英雄 。 移動 向下 （ ） 英雄 。 移動 向上 （ ）…" at bounding box center [870, 286] width 143 height 513
type textarea "h"
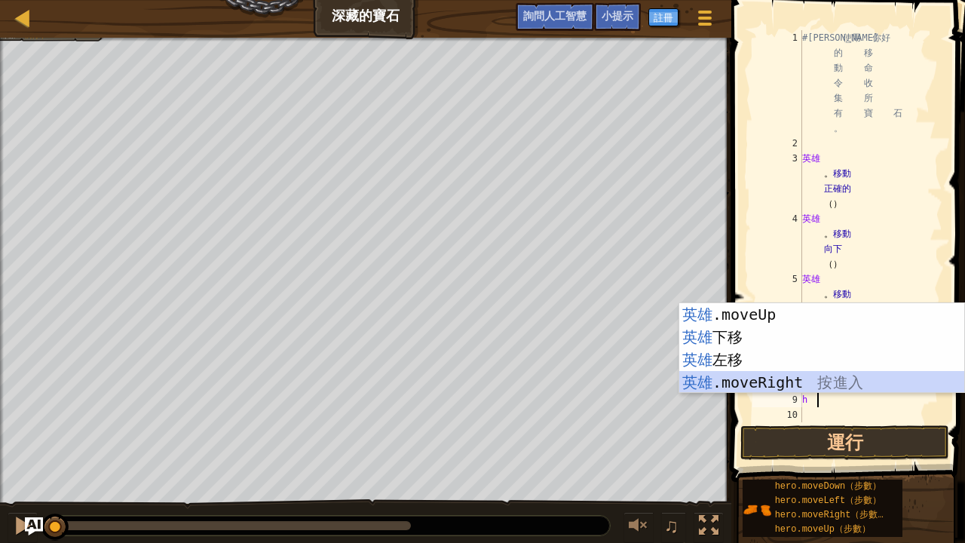
click at [791, 380] on div "英雄 .moveUp 按 進入 英雄 下移 按 進入 英雄 左移 按 進入 英雄 .moveRight 按 進入" at bounding box center [822, 371] width 286 height 136
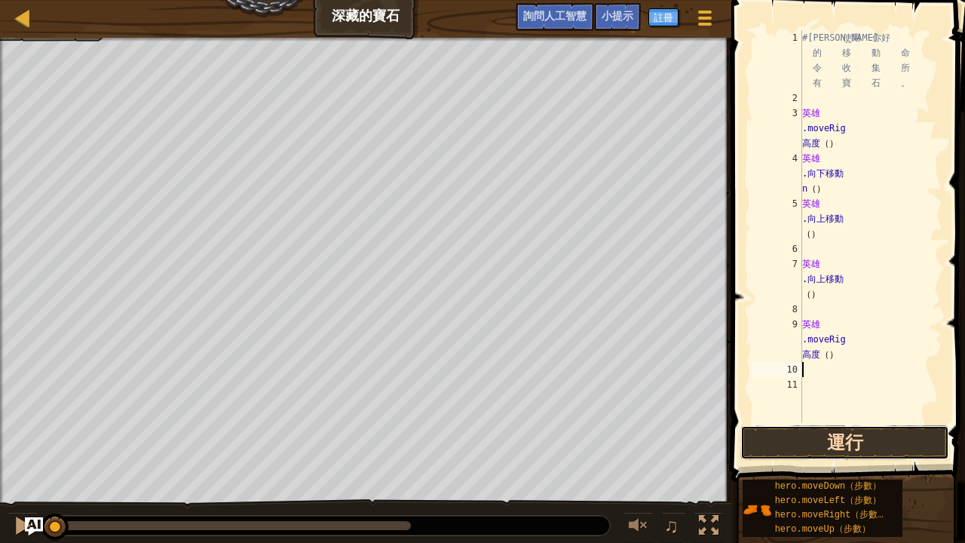
click at [810, 440] on button "運行" at bounding box center [844, 442] width 209 height 35
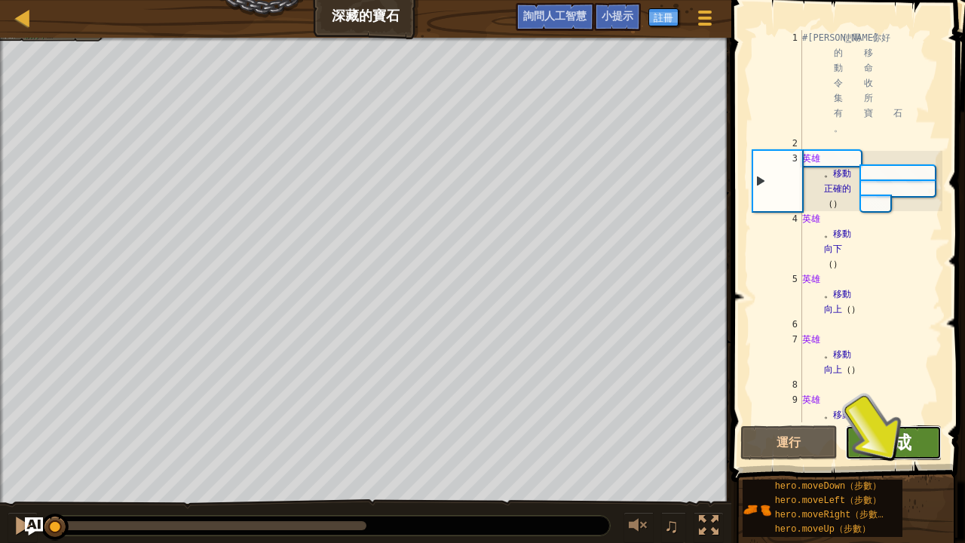
click at [876, 440] on font "完成" at bounding box center [893, 442] width 36 height 24
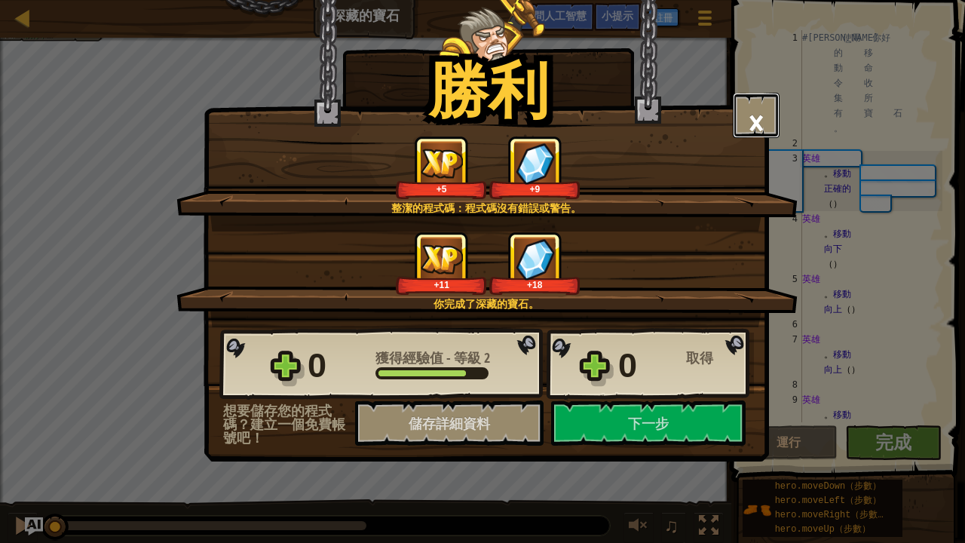
click at [751, 113] on font "×" at bounding box center [756, 121] width 17 height 51
